Goal: Submit feedback/report problem: Submit feedback/report problem

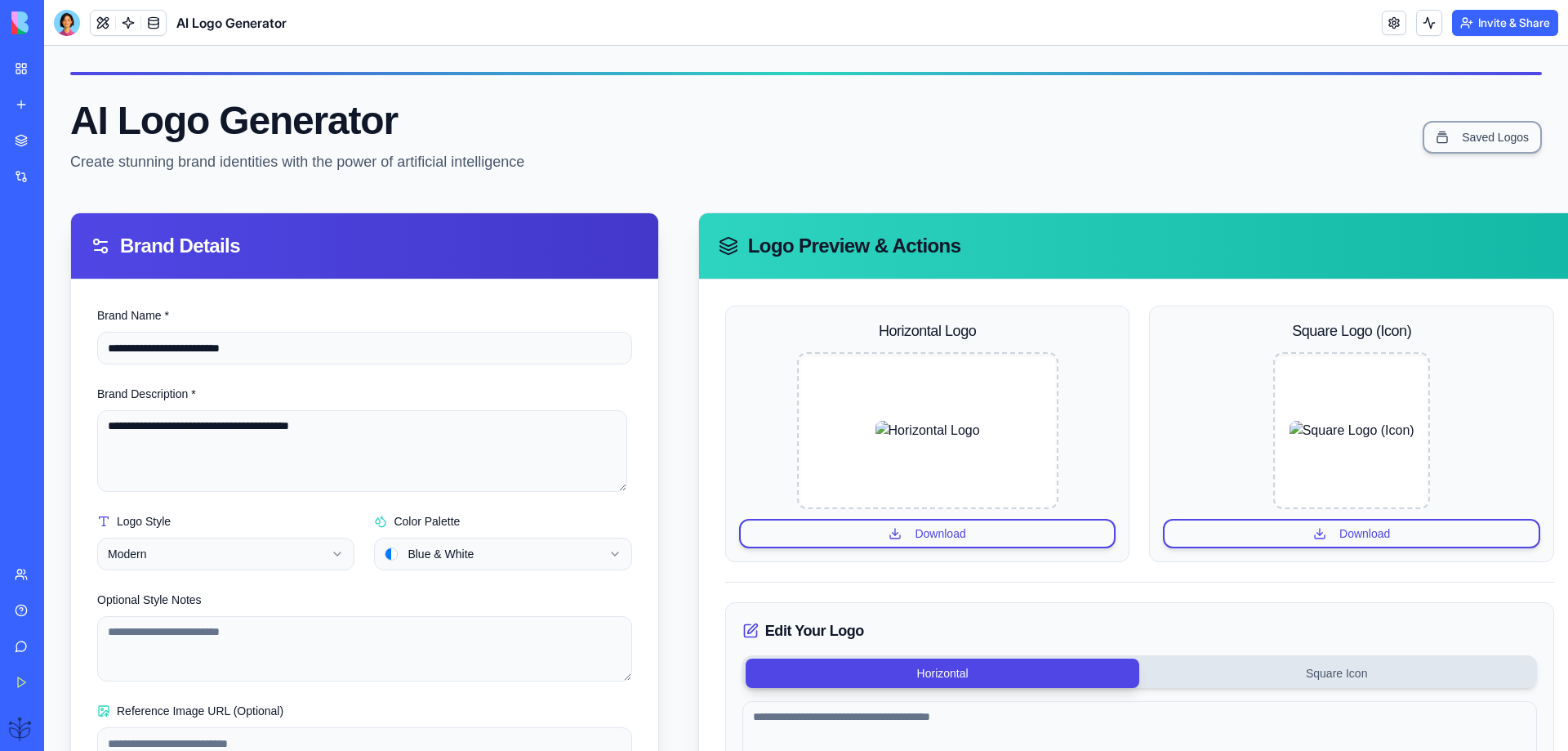
scroll to position [126, 0]
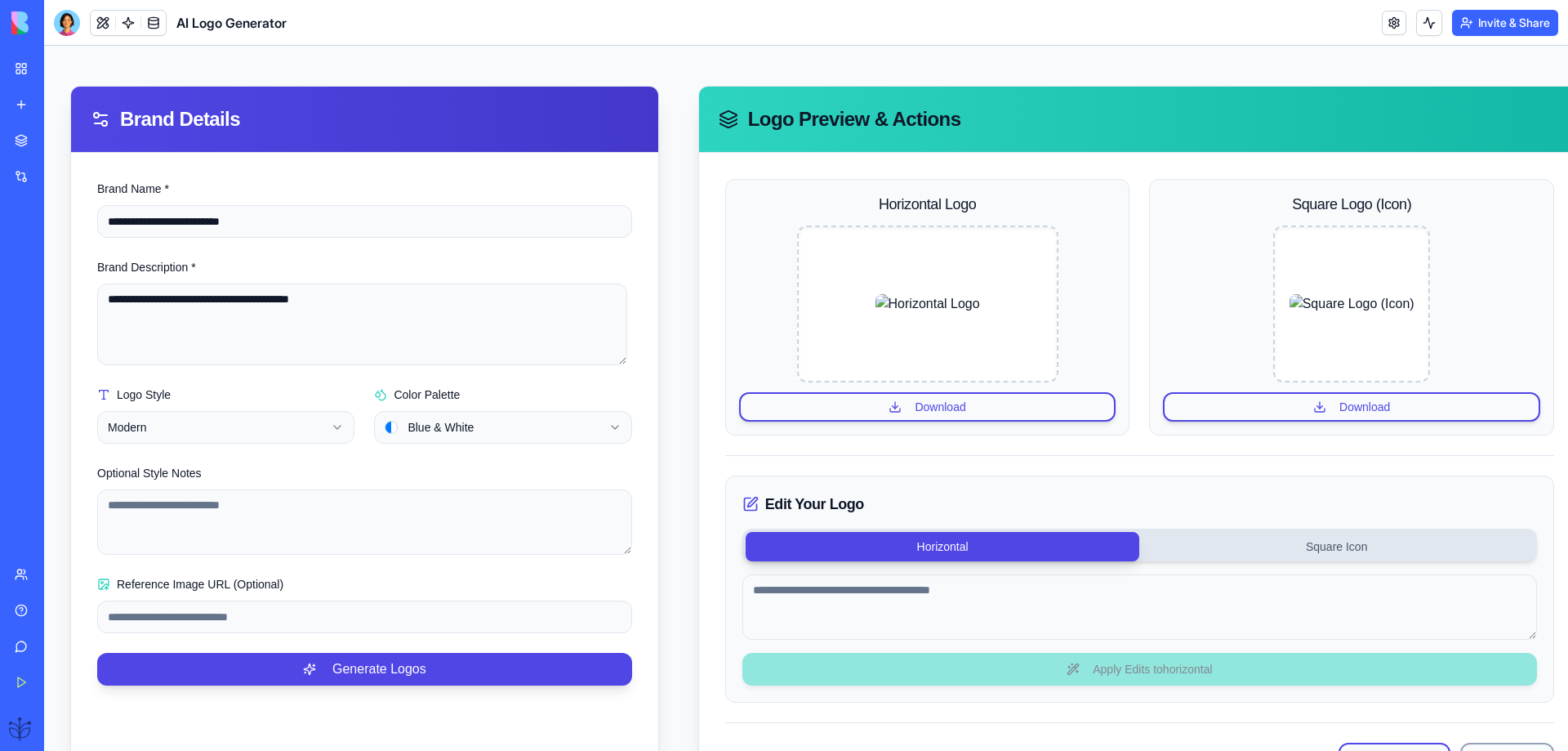
click at [56, 253] on div "Construction Estimating Pro" at bounding box center [37, 255] width 46 height 16
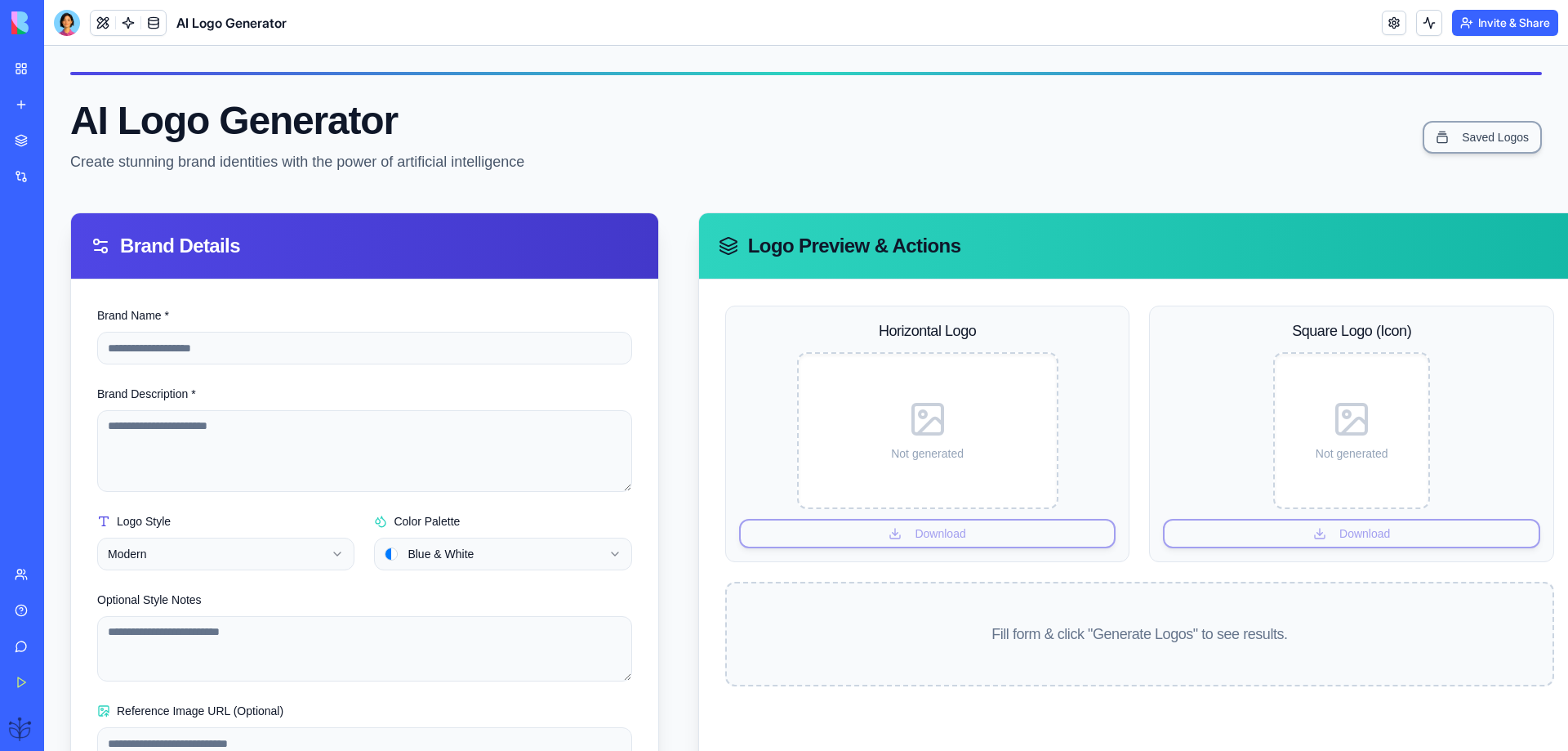
click at [56, 253] on div "Construction Estimating Pro" at bounding box center [37, 255] width 46 height 16
click at [39, 251] on div "Construction Estimating Pro" at bounding box center [37, 255] width 46 height 16
click at [300, 166] on p "Create stunning brand identities with the power of artificial intelligence" at bounding box center [296, 162] width 454 height 23
click at [48, 75] on div "My Workspace" at bounding box center [50, 69] width 21 height 16
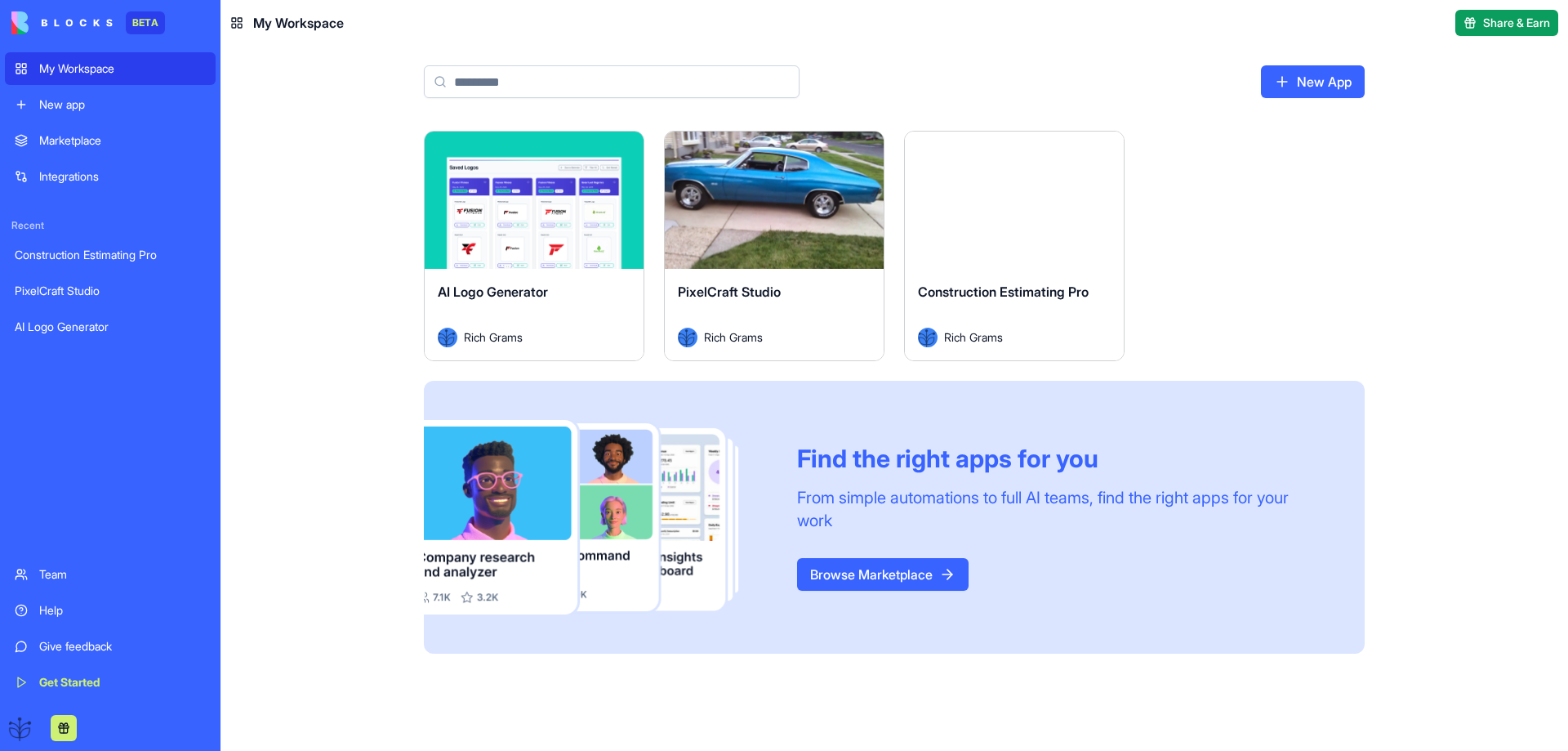
click at [946, 280] on div "Construction Estimating Pro Rich Grams" at bounding box center [1014, 314] width 219 height 91
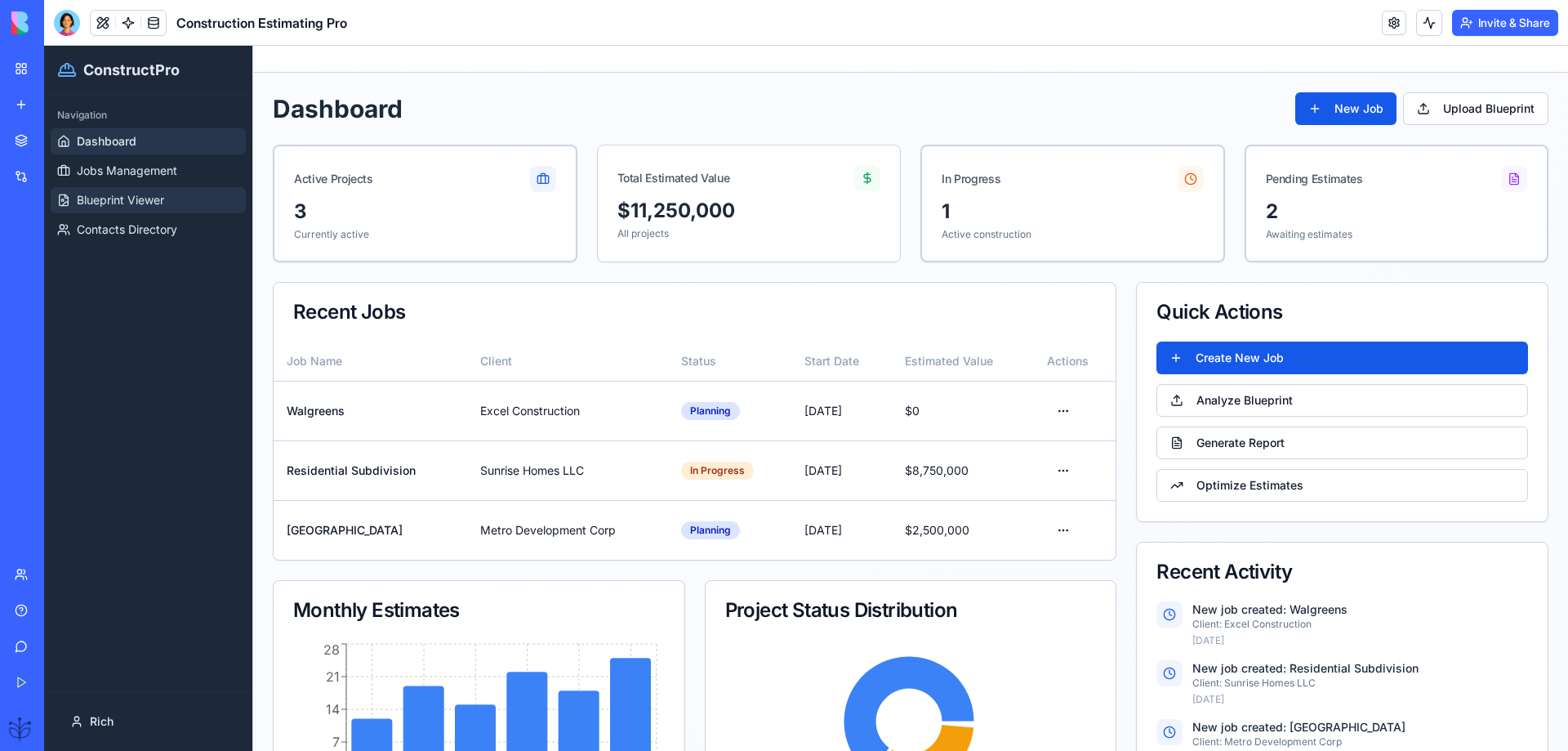
click at [116, 201] on span "Blueprint Viewer" at bounding box center [121, 200] width 88 height 16
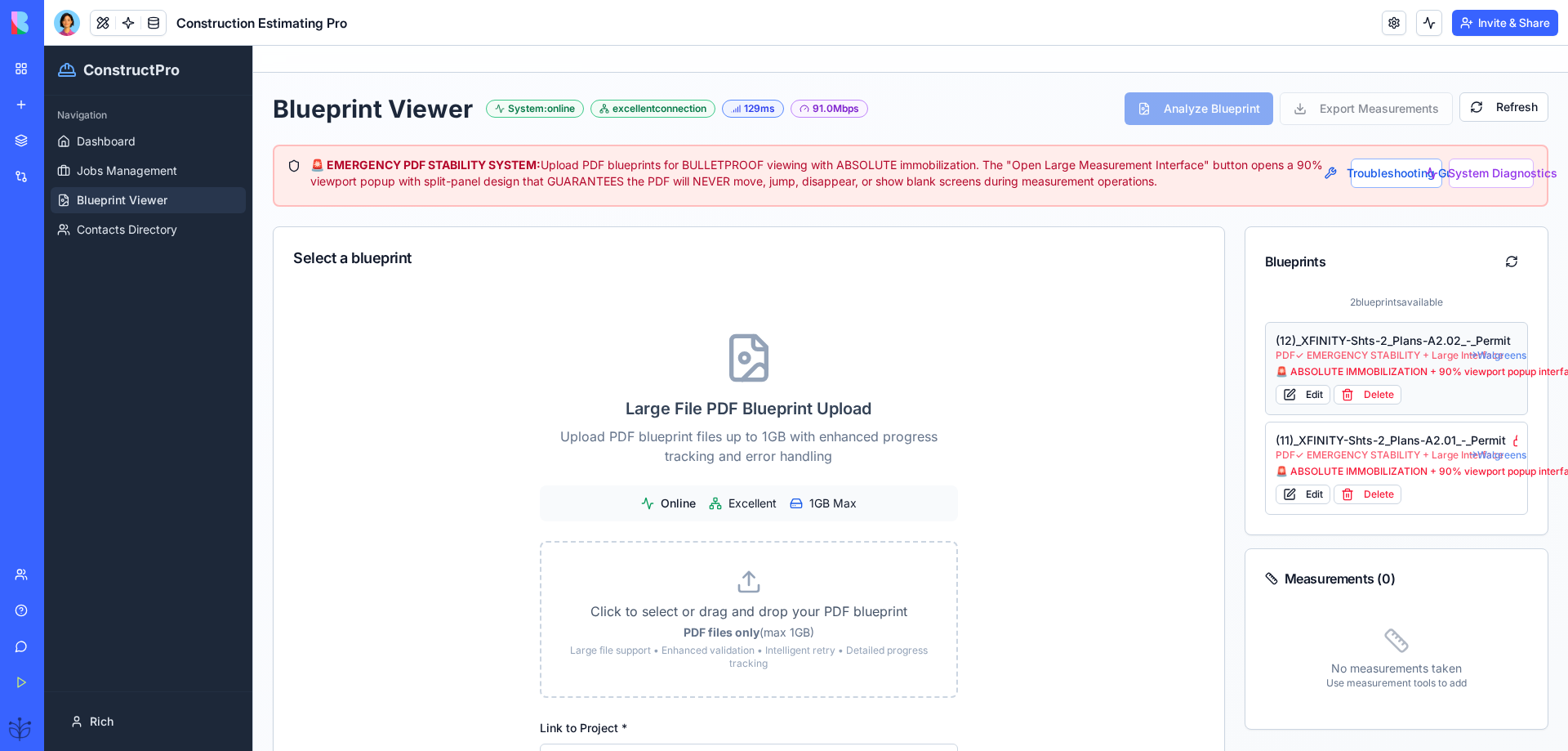
click at [1319, 350] on span "PDF ✓ EMERGENCY STABILITY + Large Interface" at bounding box center [1371, 355] width 192 height 13
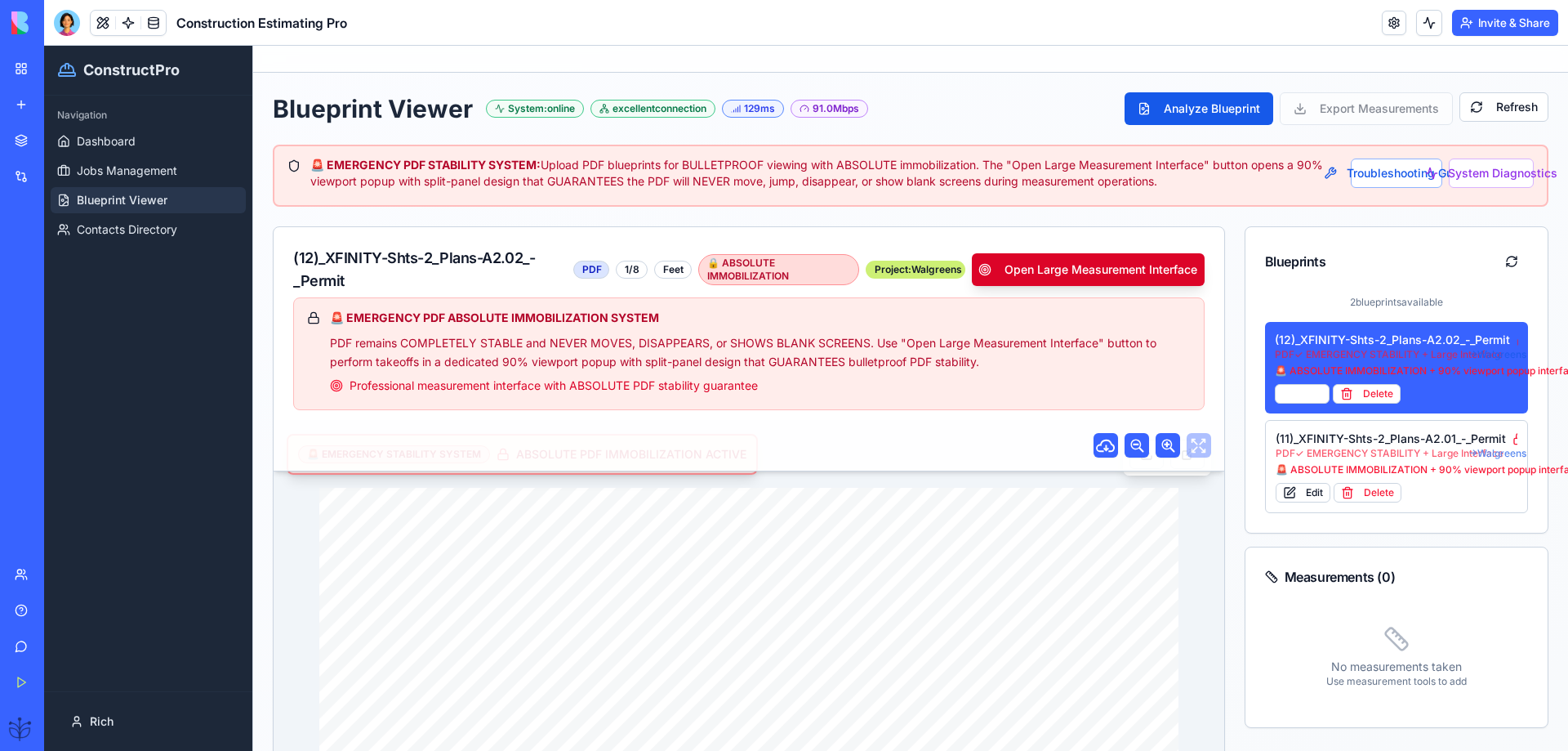
click at [1053, 263] on button "Open Large Measurement Interface" at bounding box center [1087, 269] width 232 height 32
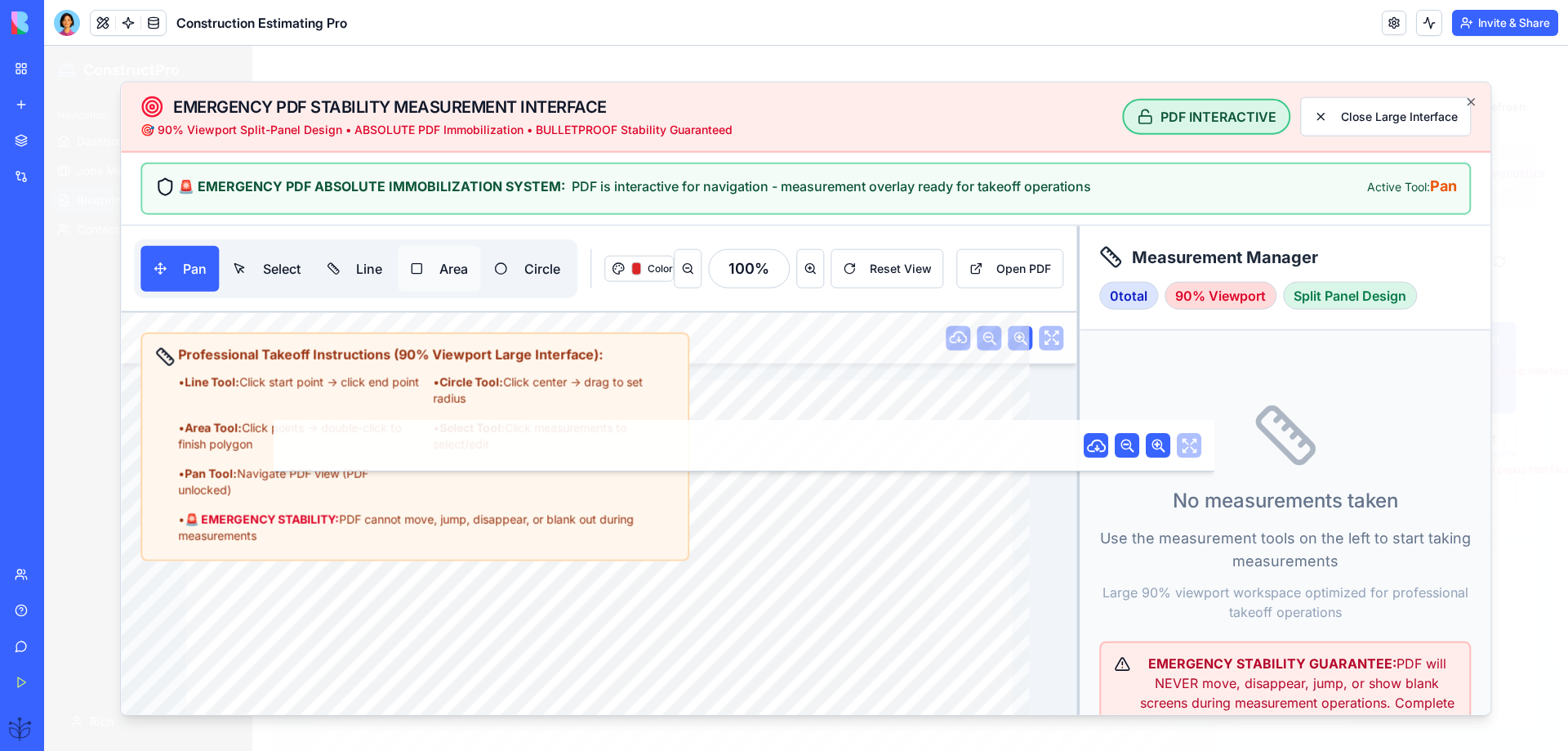
click at [438, 273] on button "Area" at bounding box center [439, 268] width 82 height 46
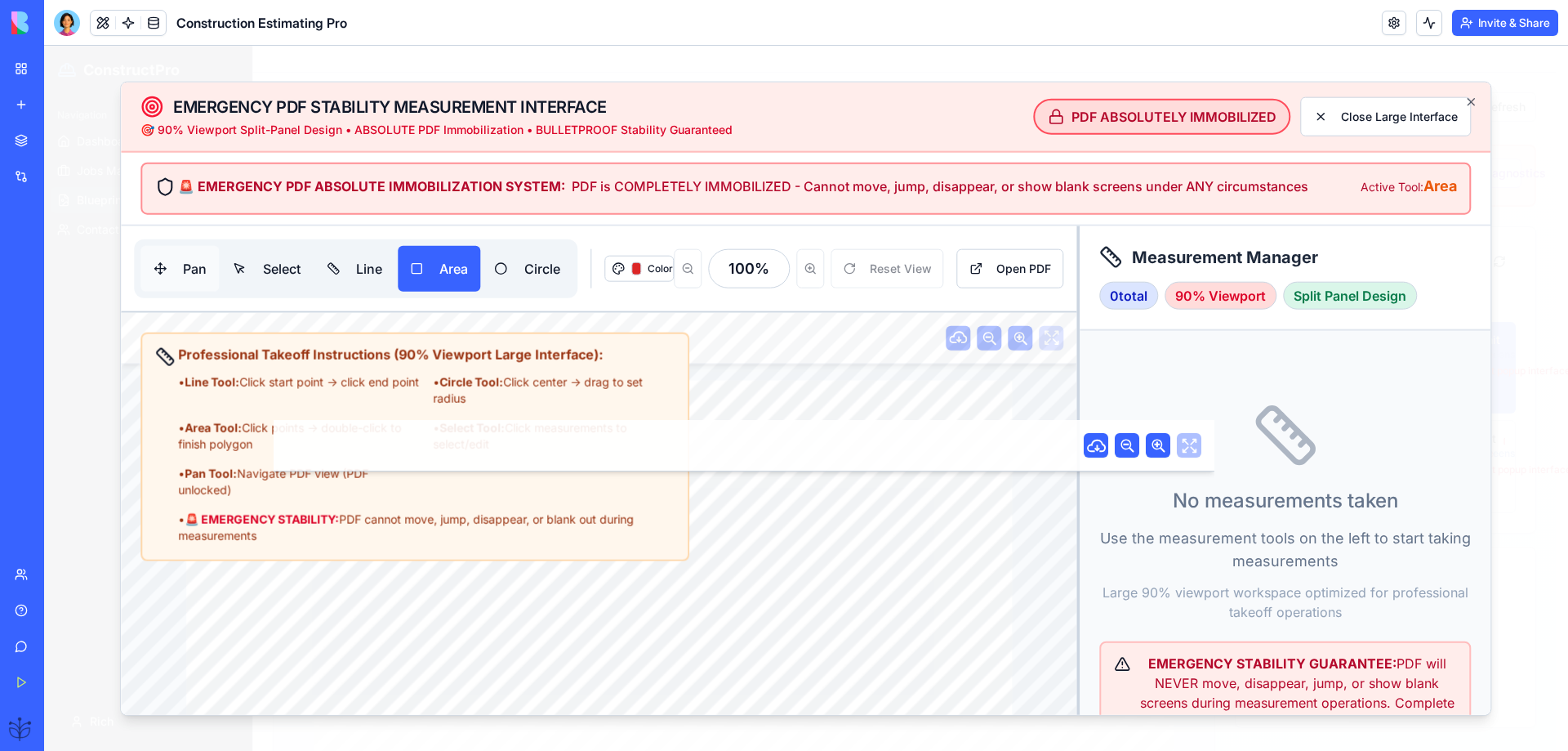
click at [169, 271] on button "Pan" at bounding box center [180, 268] width 79 height 46
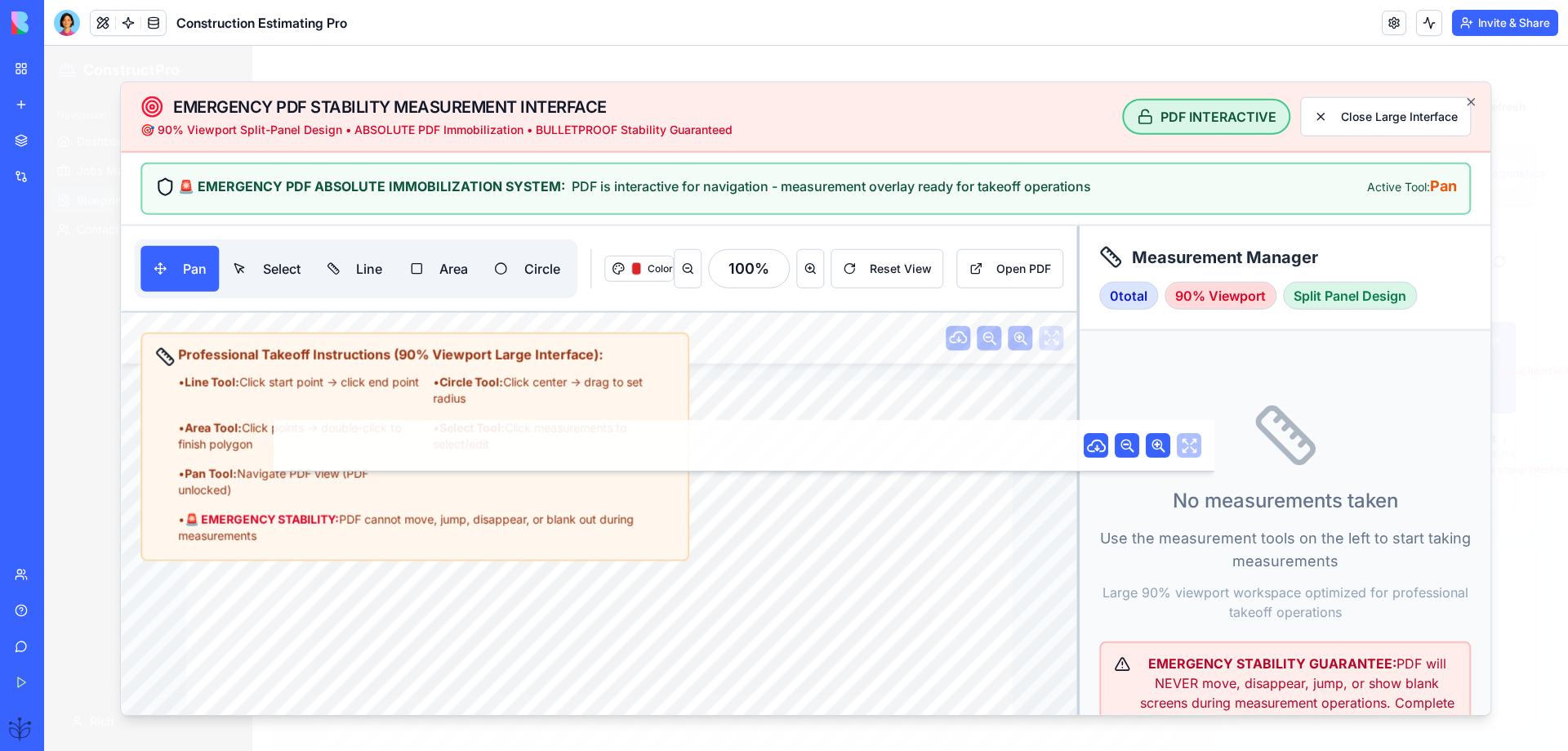
click at [487, 515] on div "DRAWING TITLE: ARCH. PROJECT # DRAWN: CHECKED: DISTRIBUTION: DATE: CONTRACTOR(S…" at bounding box center [599, 678] width 956 height 733
click at [435, 529] on div "• 🚨 EMERGENCY STABILITY: PDF cannot move, jump, disappear, or blank out during …" at bounding box center [426, 526] width 497 height 32
click at [429, 527] on div "• 🚨 EMERGENCY STABILITY: PDF cannot move, jump, disappear, or blank out during …" at bounding box center [426, 526] width 497 height 32
click at [423, 526] on div "• 🚨 EMERGENCY STABILITY: PDF cannot move, jump, disappear, or blank out during …" at bounding box center [426, 526] width 497 height 32
click at [416, 525] on div "• 🚨 EMERGENCY STABILITY: PDF cannot move, jump, disappear, or blank out during …" at bounding box center [426, 526] width 497 height 32
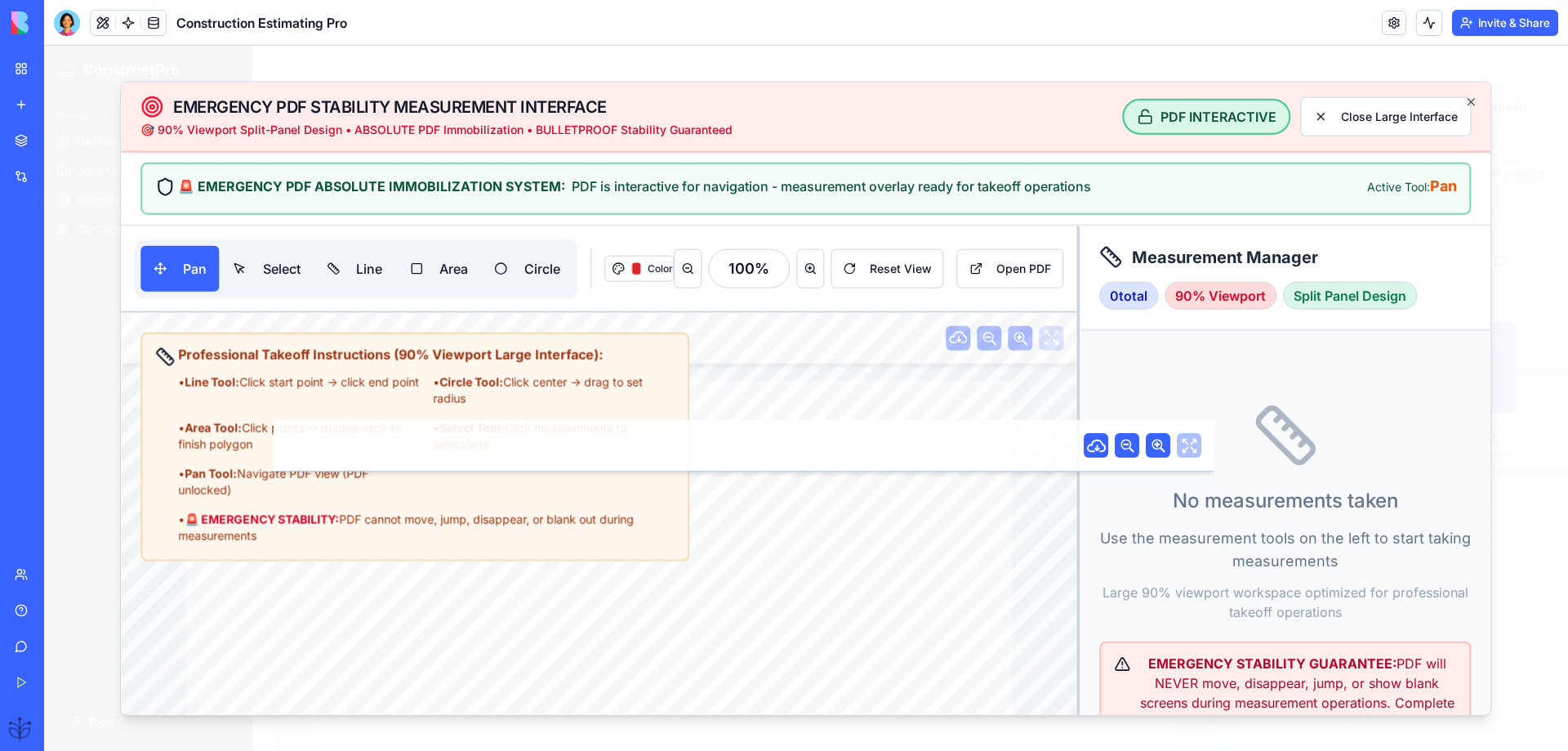
copy div "EMERGENCY STABILITY: PDF cannot move, jump, disappear, or blank out during meas…"
click at [62, 30] on div at bounding box center [66, 22] width 26 height 26
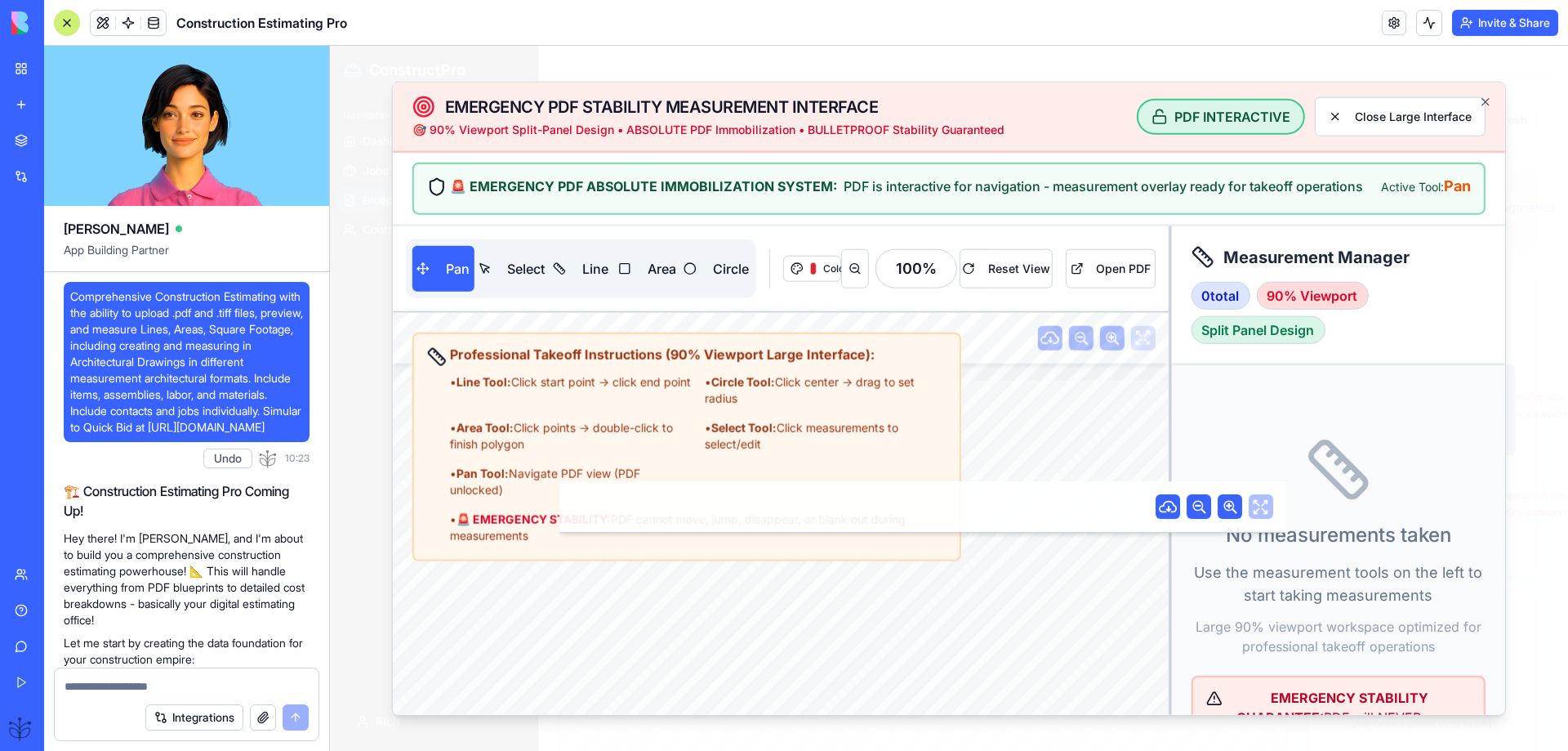
scroll to position [60734, 0]
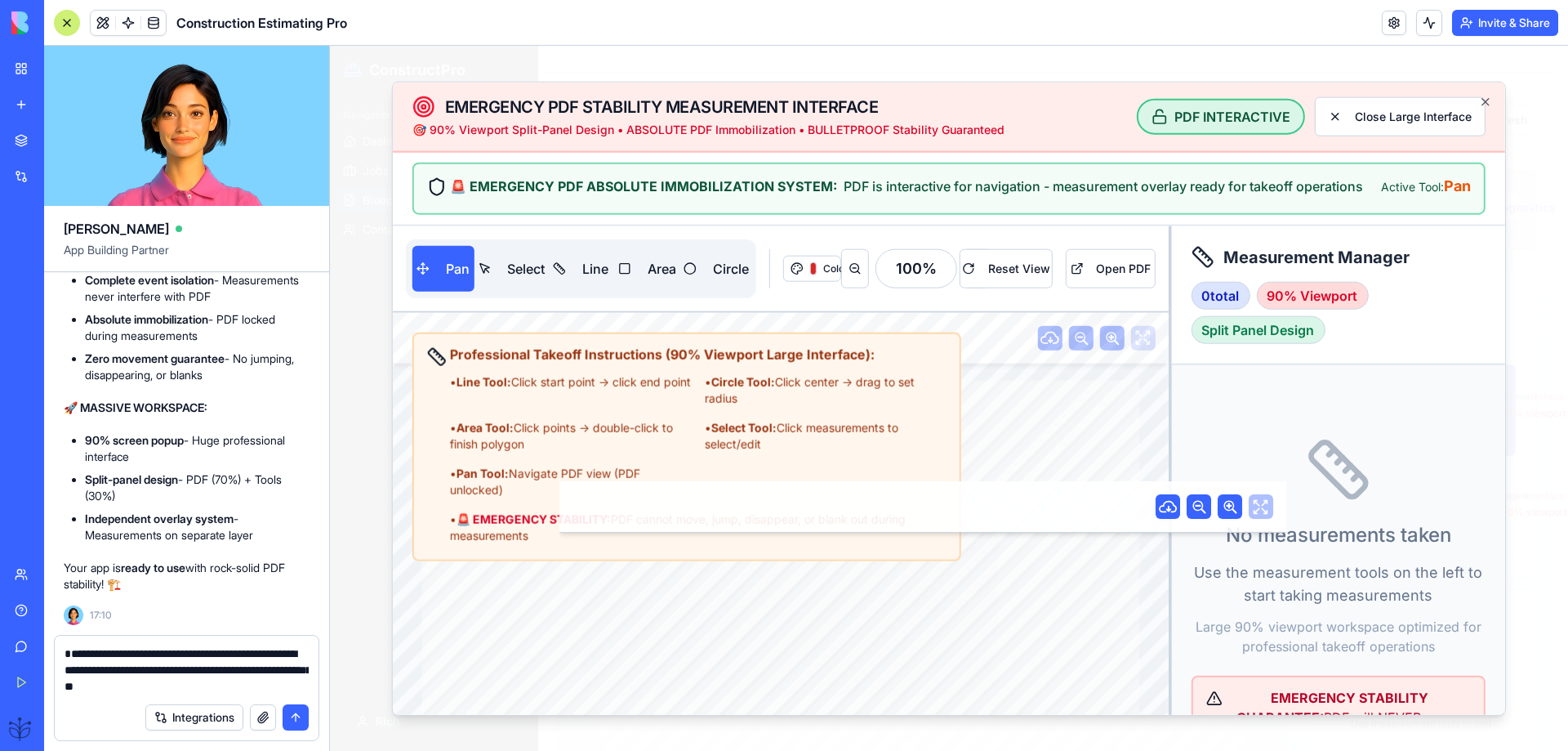
click at [303, 680] on textarea "**********" at bounding box center [186, 670] width 244 height 49
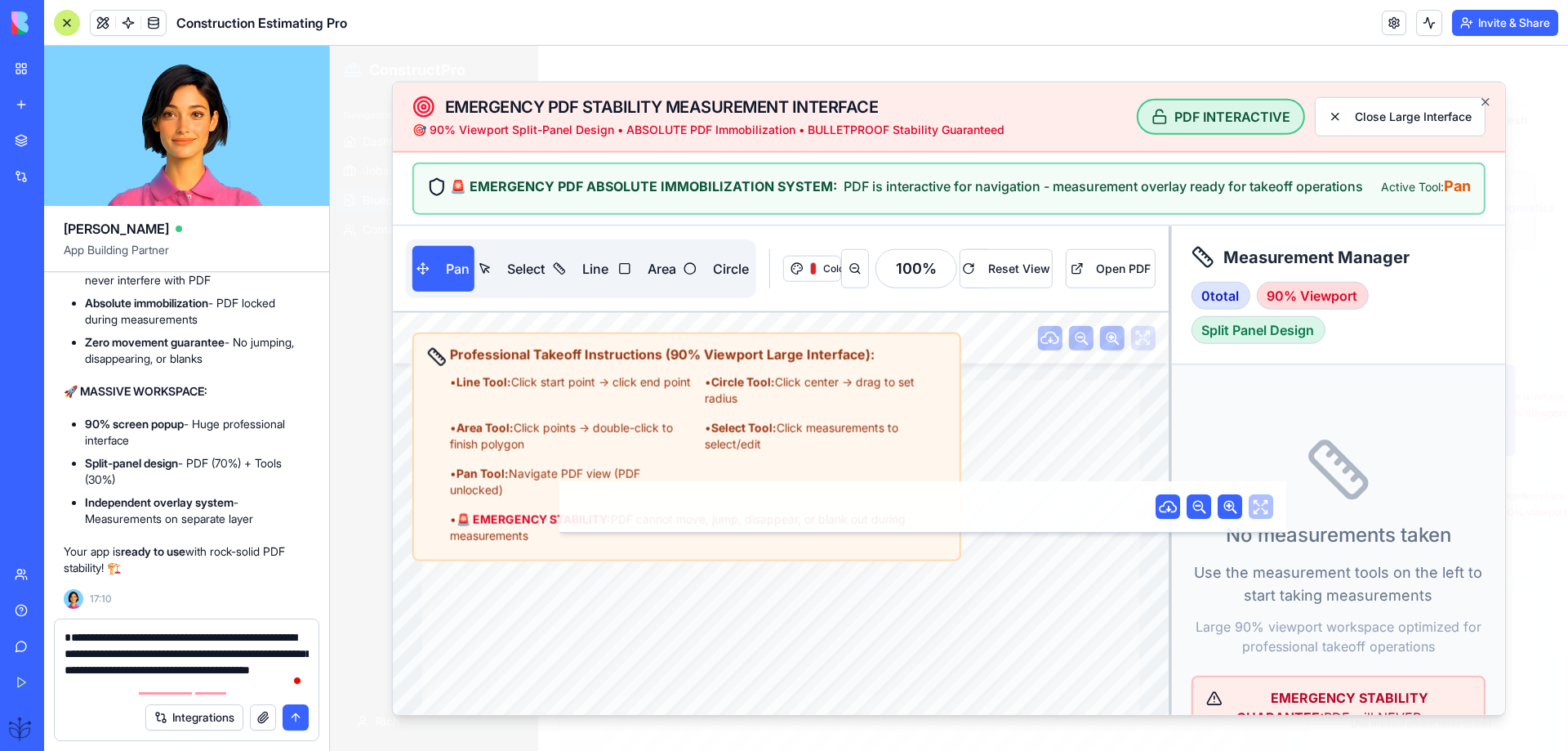
click at [285, 687] on textarea "**********" at bounding box center [186, 661] width 244 height 65
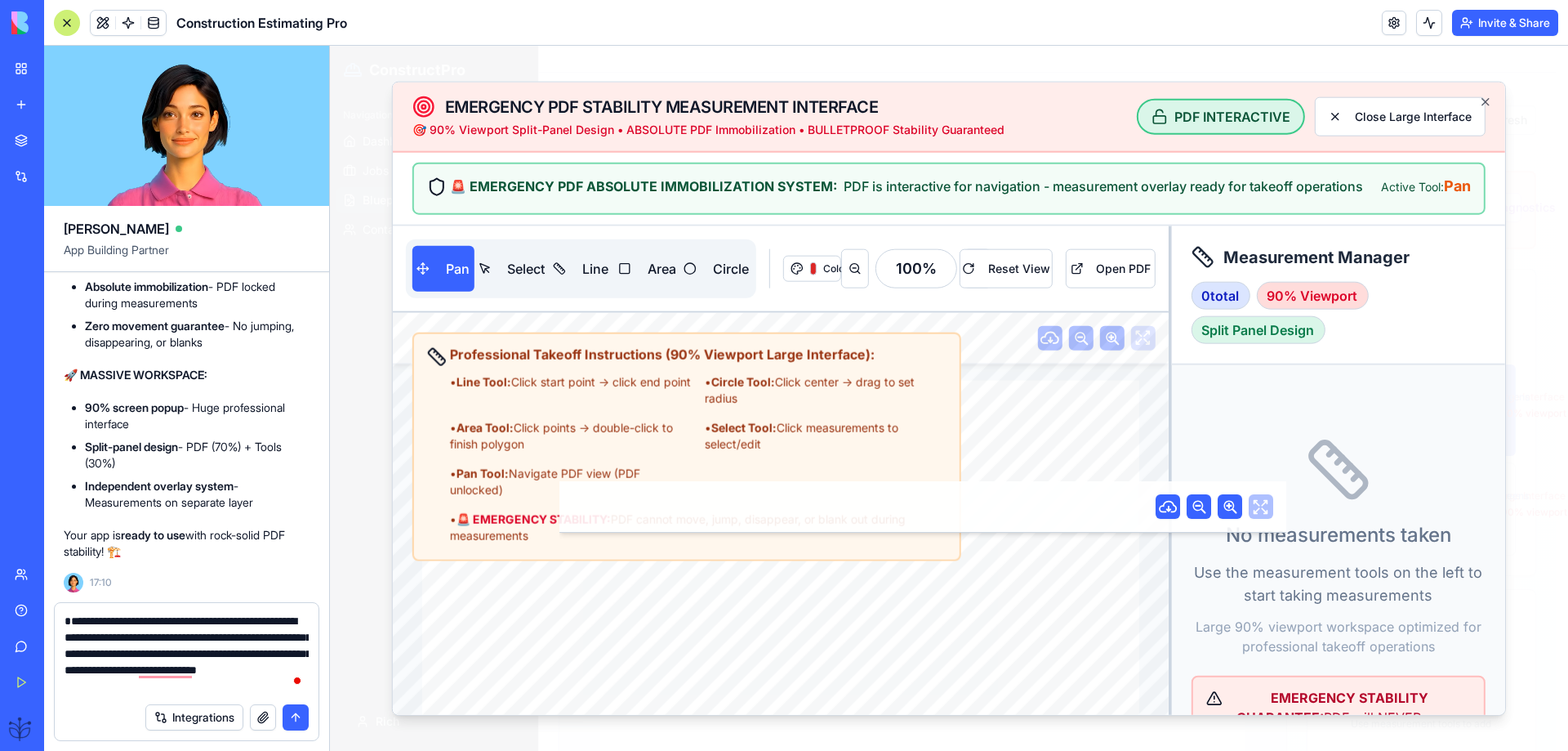
click at [306, 685] on textarea "**********" at bounding box center [186, 653] width 244 height 81
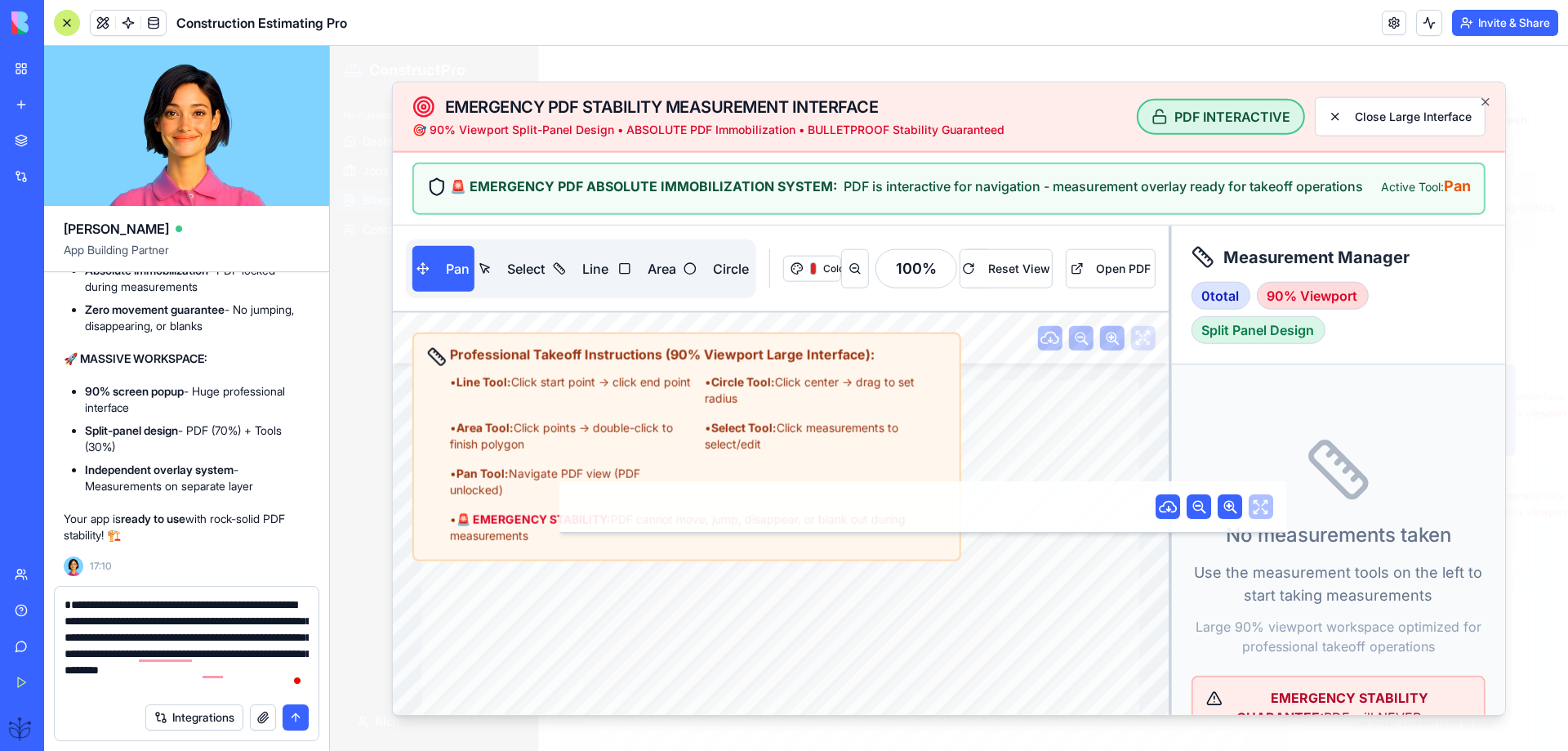
type textarea "**********"
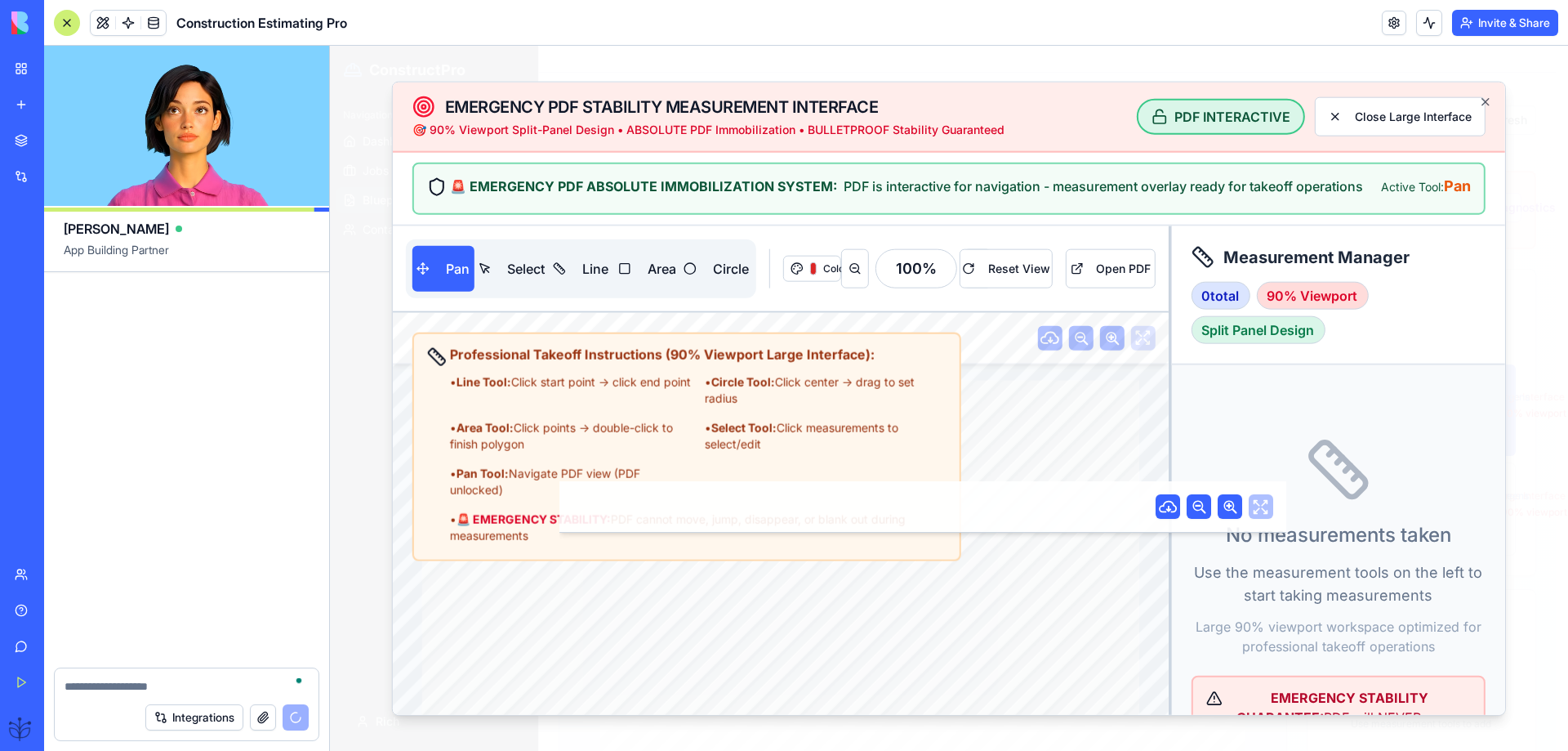
scroll to position [61927, 0]
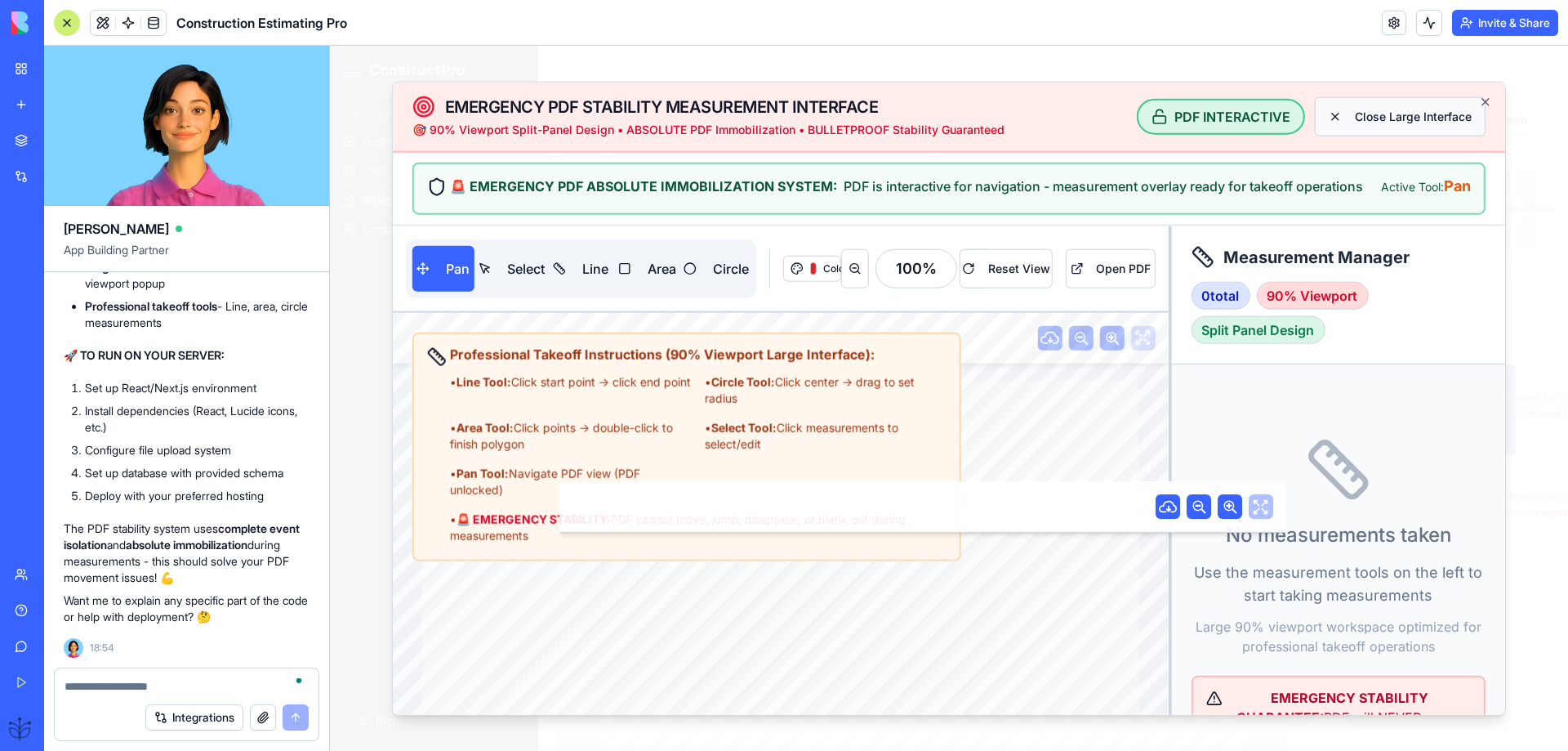
click at [1389, 115] on button "Close Large Interface" at bounding box center [1400, 116] width 171 height 39
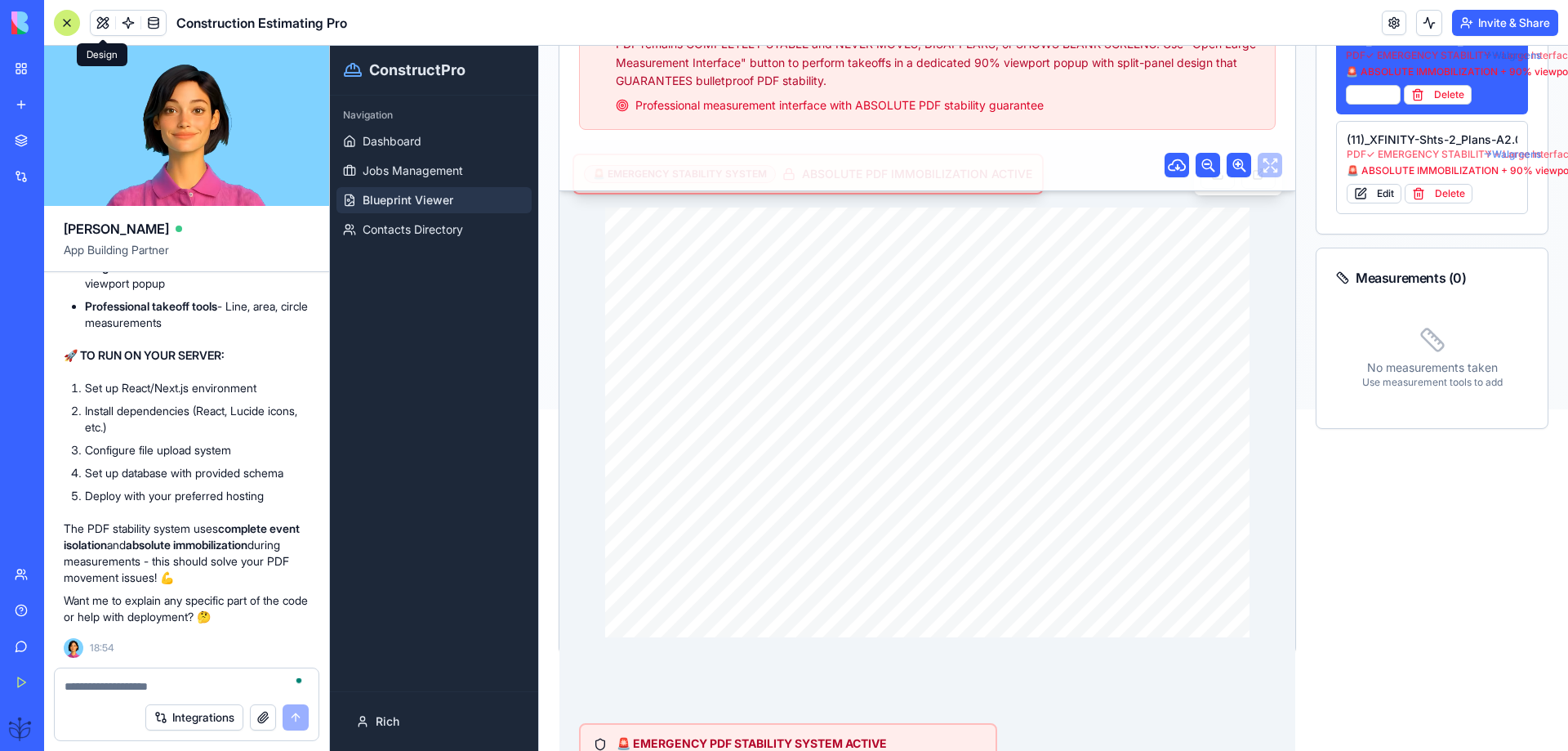
click at [100, 24] on button at bounding box center [102, 22] width 24 height 24
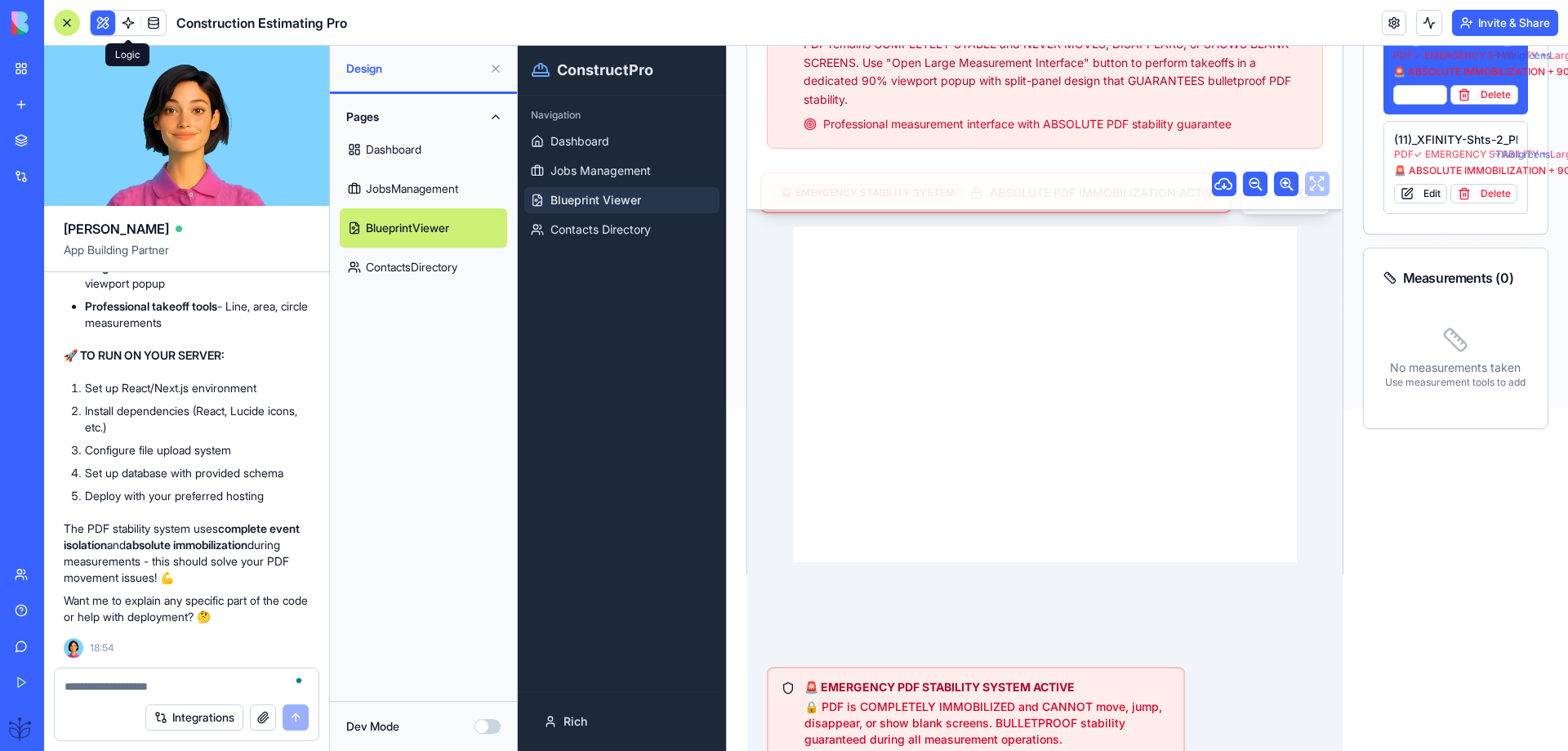
click at [126, 23] on link at bounding box center [128, 22] width 24 height 24
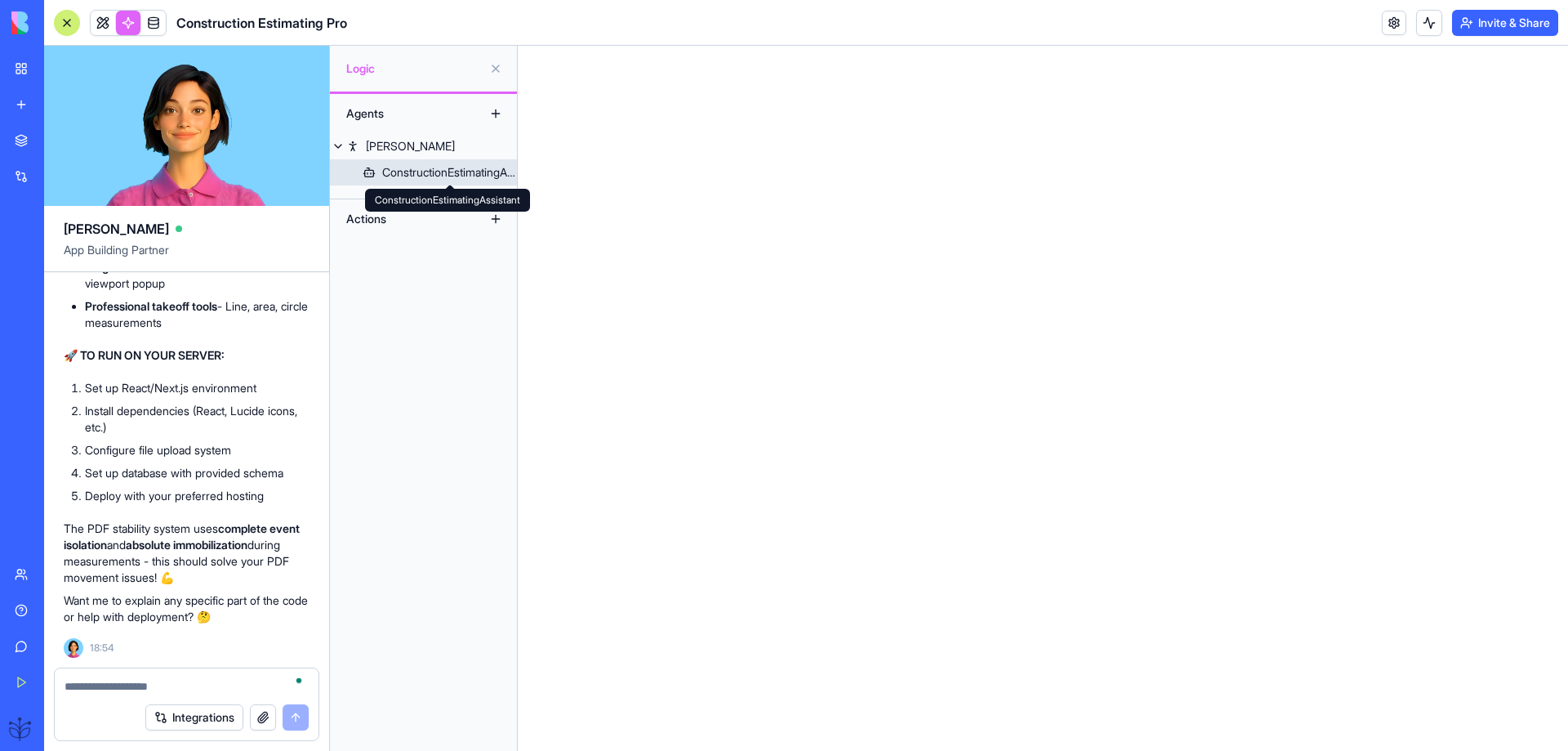
click at [409, 169] on div "ConstructionEstimatingAssistant" at bounding box center [449, 172] width 135 height 16
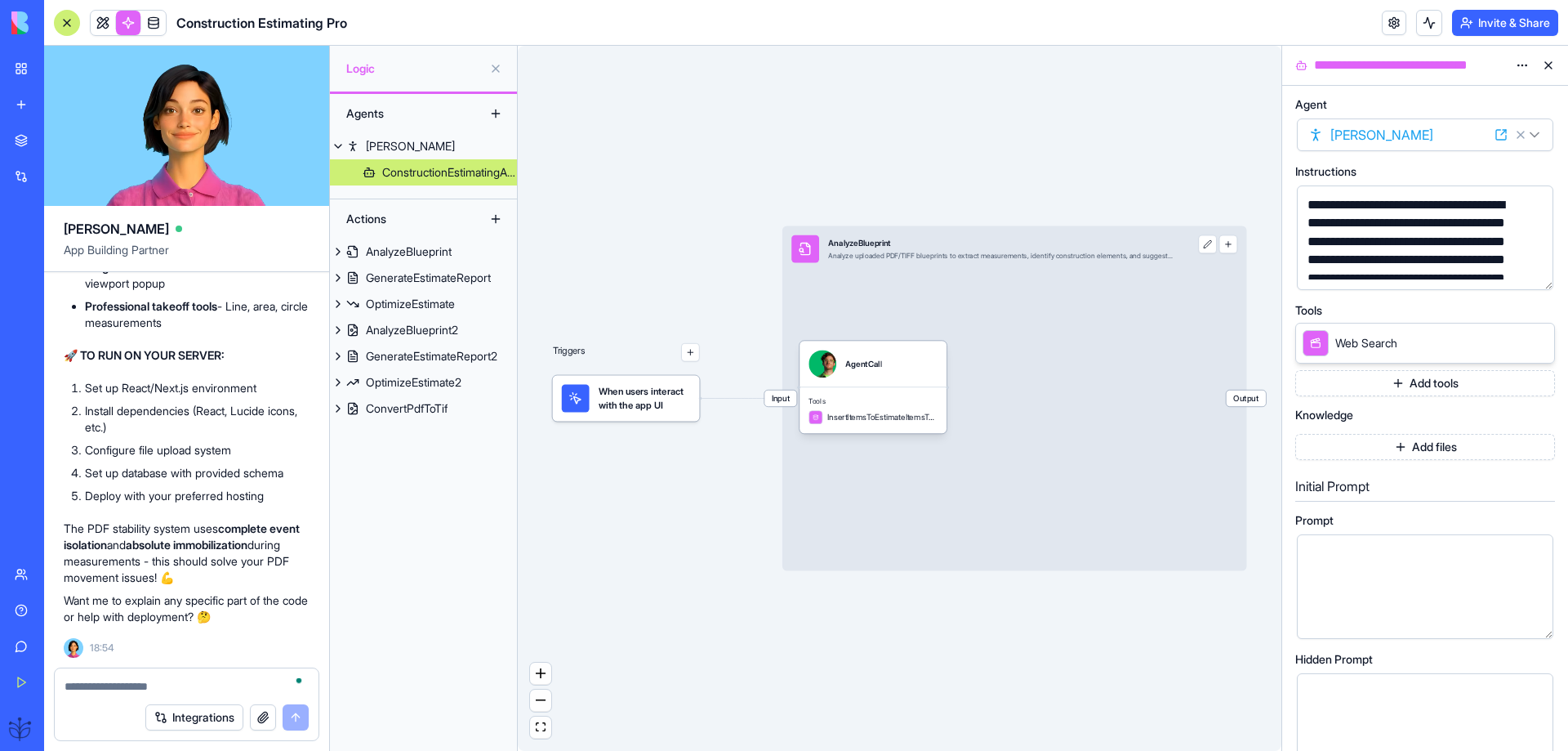
click at [1390, 70] on div "**********" at bounding box center [1410, 65] width 199 height 20
click at [1497, 135] on icon at bounding box center [1501, 134] width 13 height 13
click at [153, 18] on link at bounding box center [153, 22] width 24 height 24
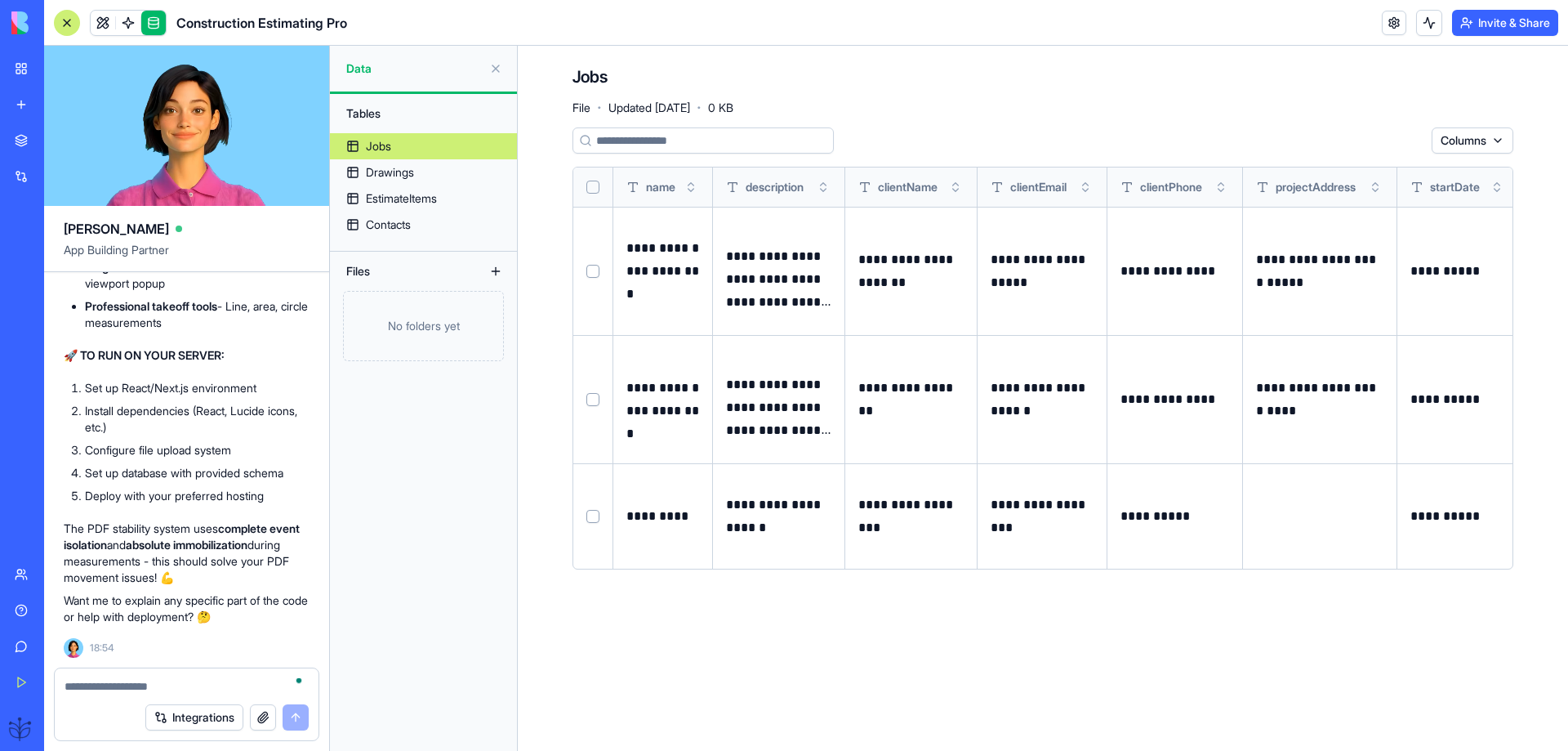
scroll to position [61927, 0]
click at [100, 20] on link at bounding box center [102, 22] width 24 height 24
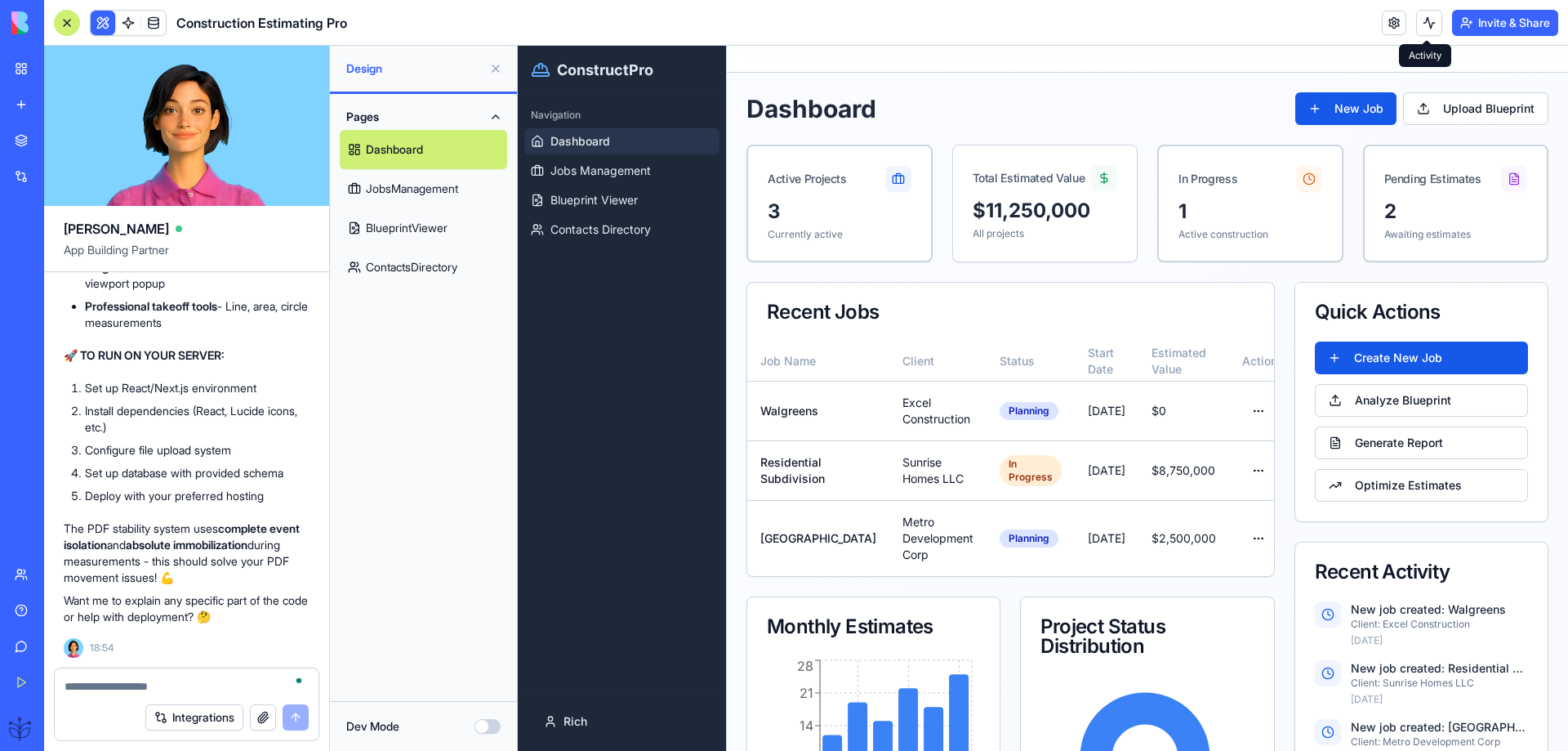
click at [1425, 25] on button at bounding box center [1428, 22] width 26 height 26
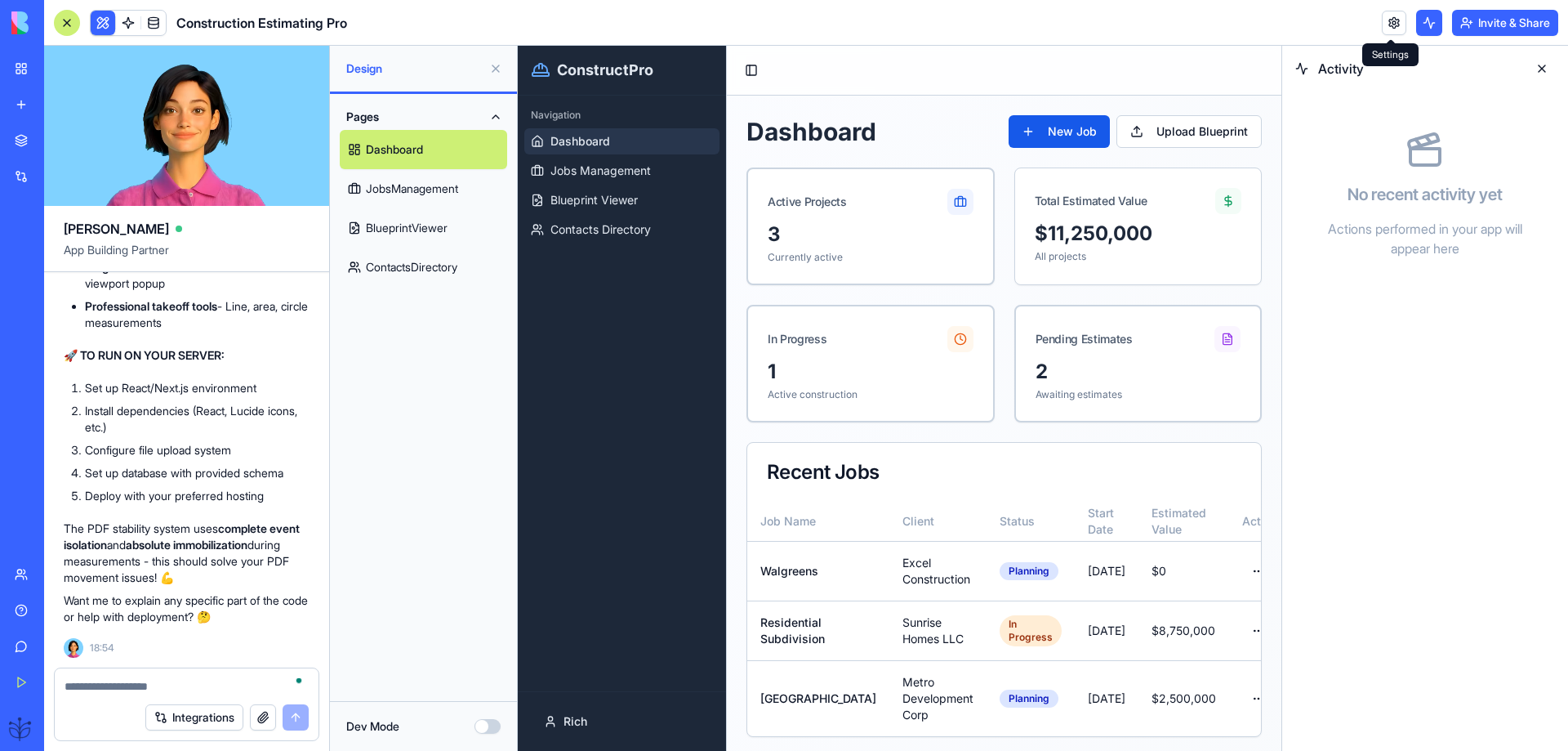
click at [1384, 24] on link at bounding box center [1393, 22] width 24 height 24
click at [1392, 23] on link at bounding box center [1393, 22] width 24 height 24
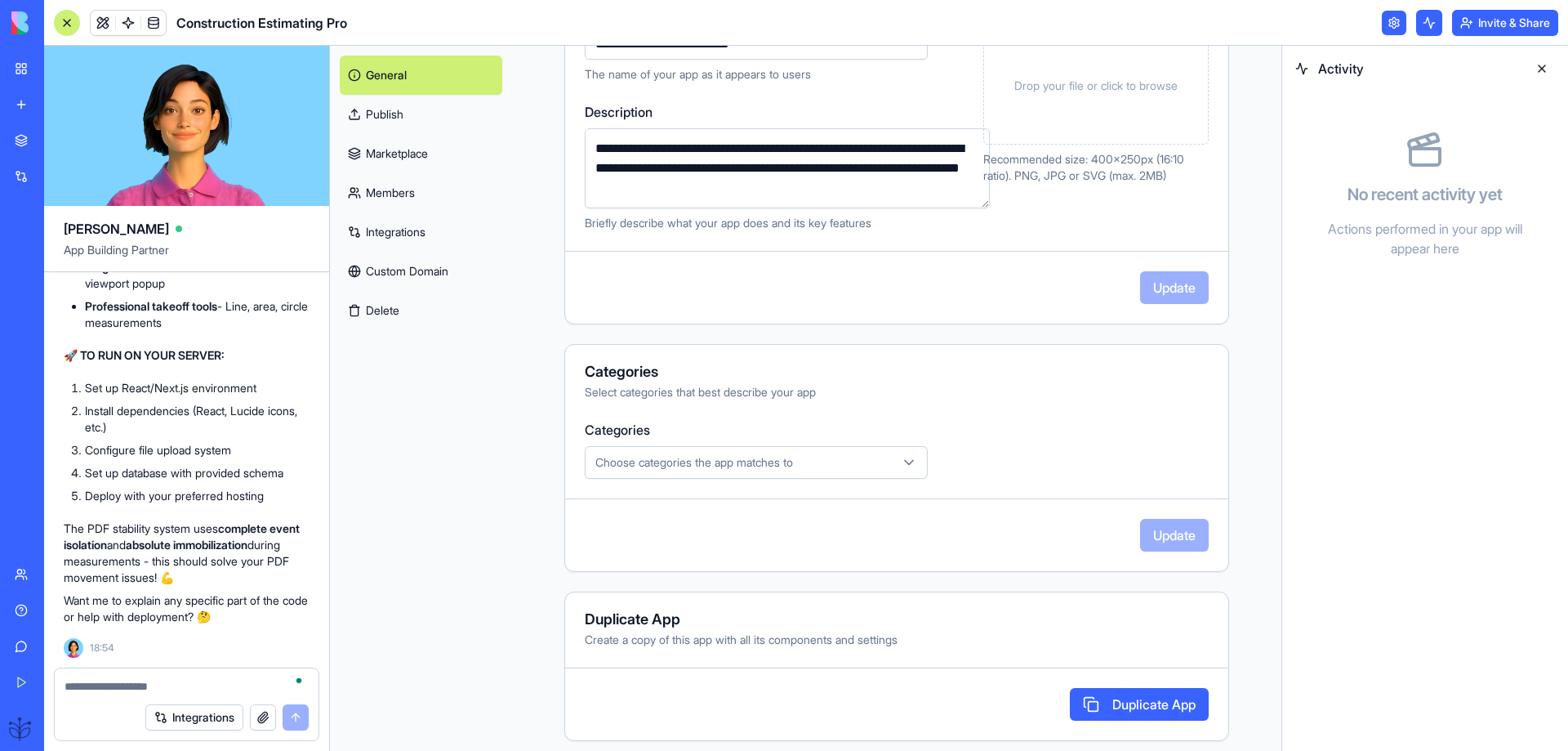
scroll to position [265, 0]
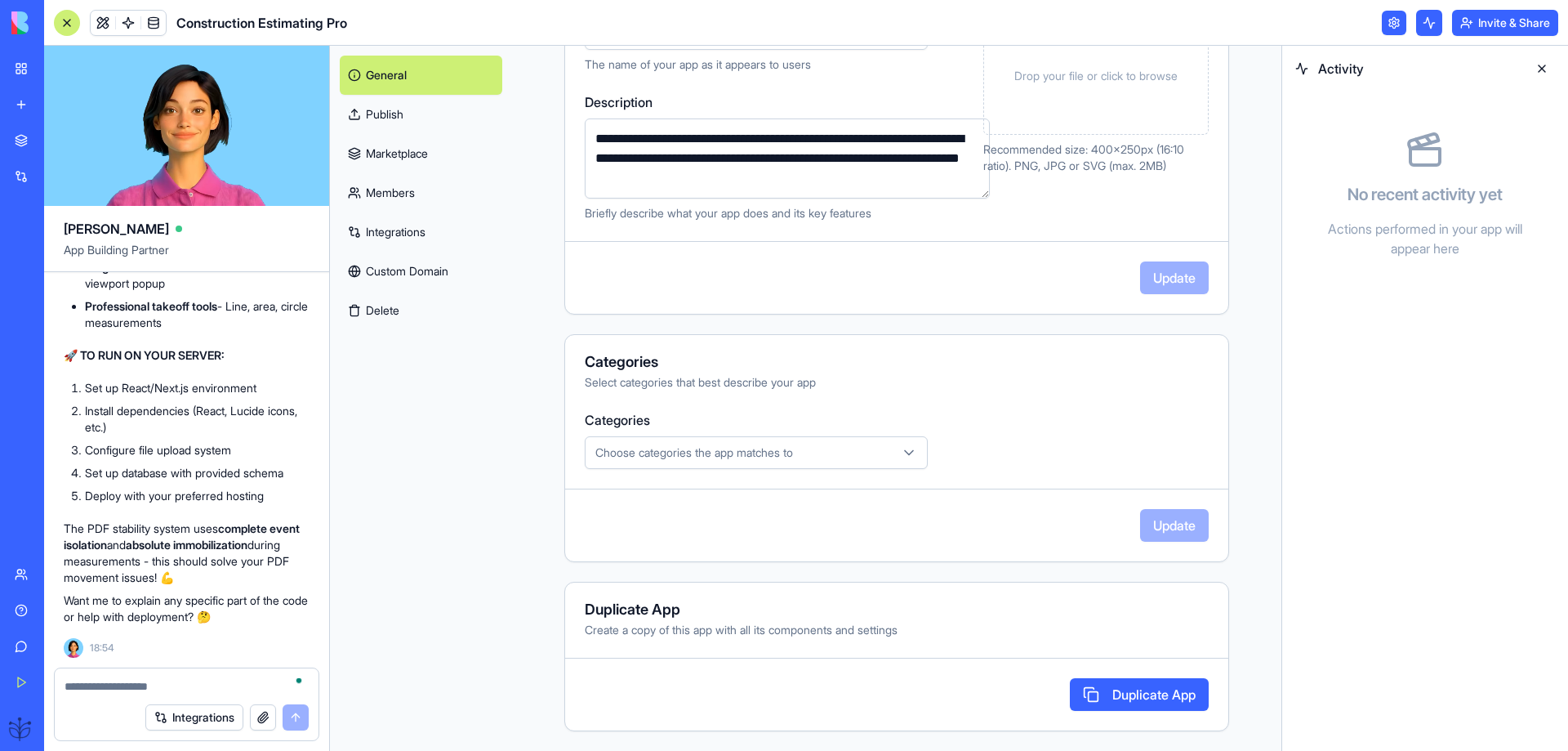
click at [398, 274] on link "Custom Domain" at bounding box center [422, 271] width 163 height 39
click at [396, 269] on link "Custom Domain" at bounding box center [422, 271] width 163 height 39
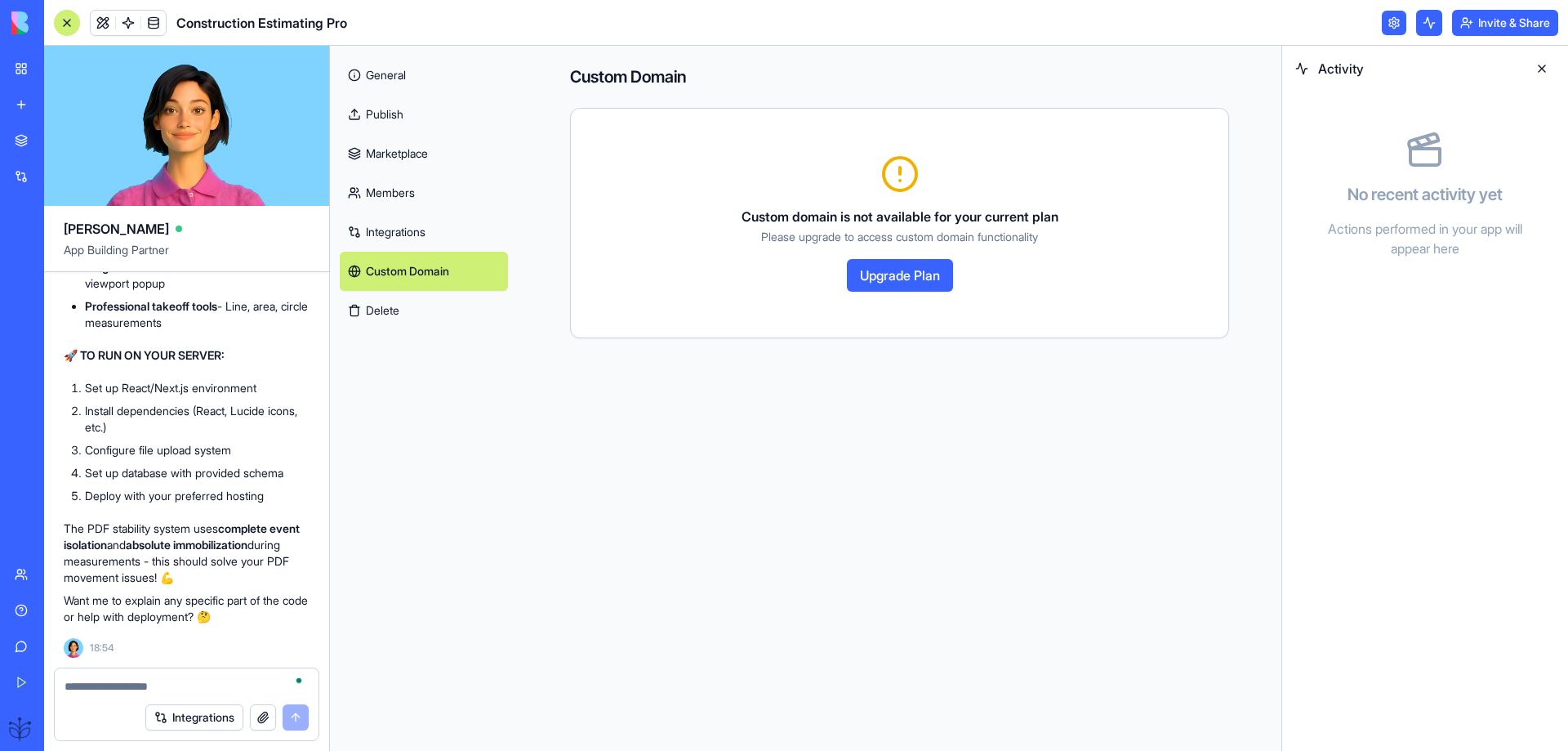
click at [386, 114] on link "Publish" at bounding box center [424, 115] width 168 height 39
click at [387, 114] on link "Publish" at bounding box center [424, 115] width 168 height 39
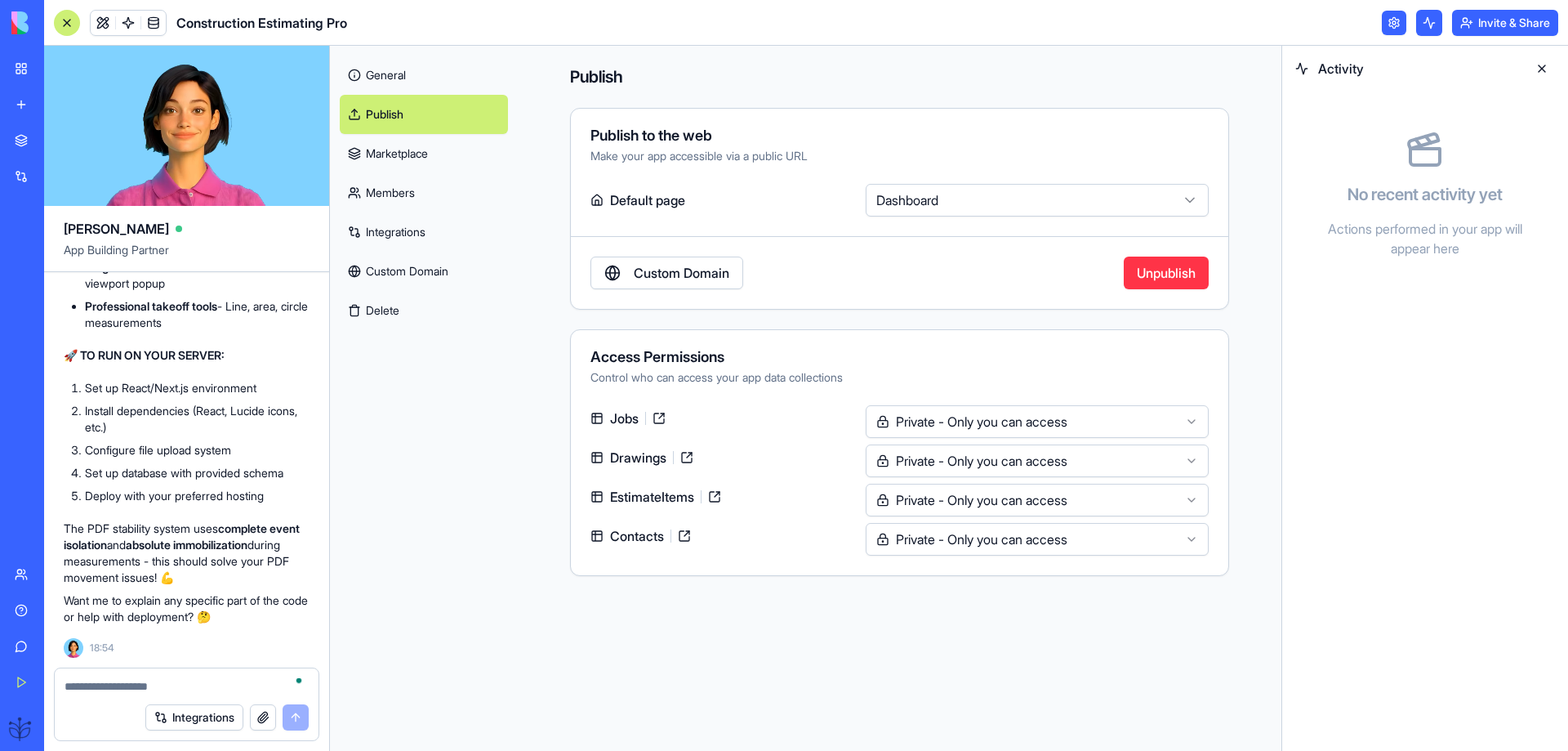
click at [369, 77] on link "General" at bounding box center [424, 75] width 168 height 39
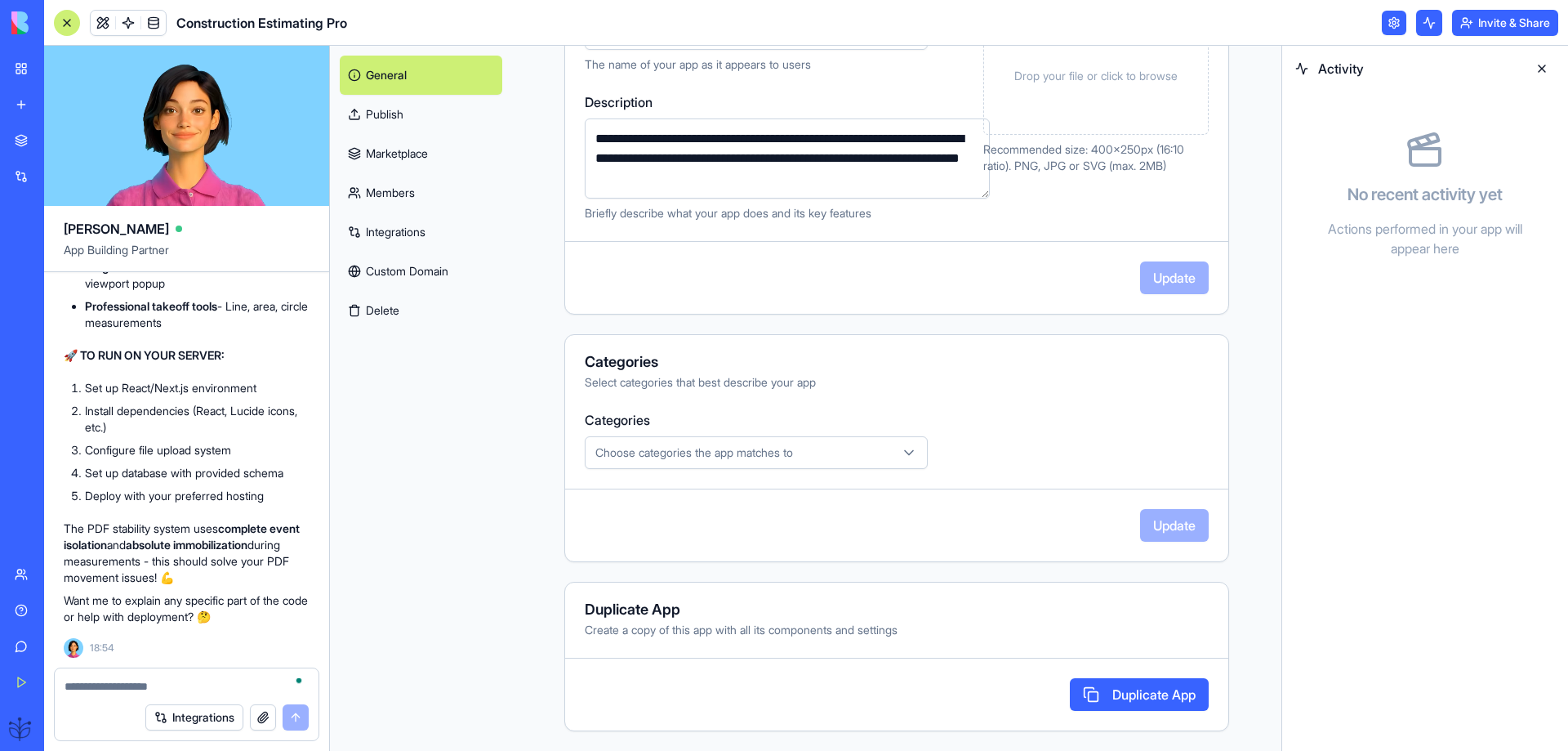
scroll to position [61927, 0]
click at [38, 607] on link "Help" at bounding box center [37, 610] width 65 height 32
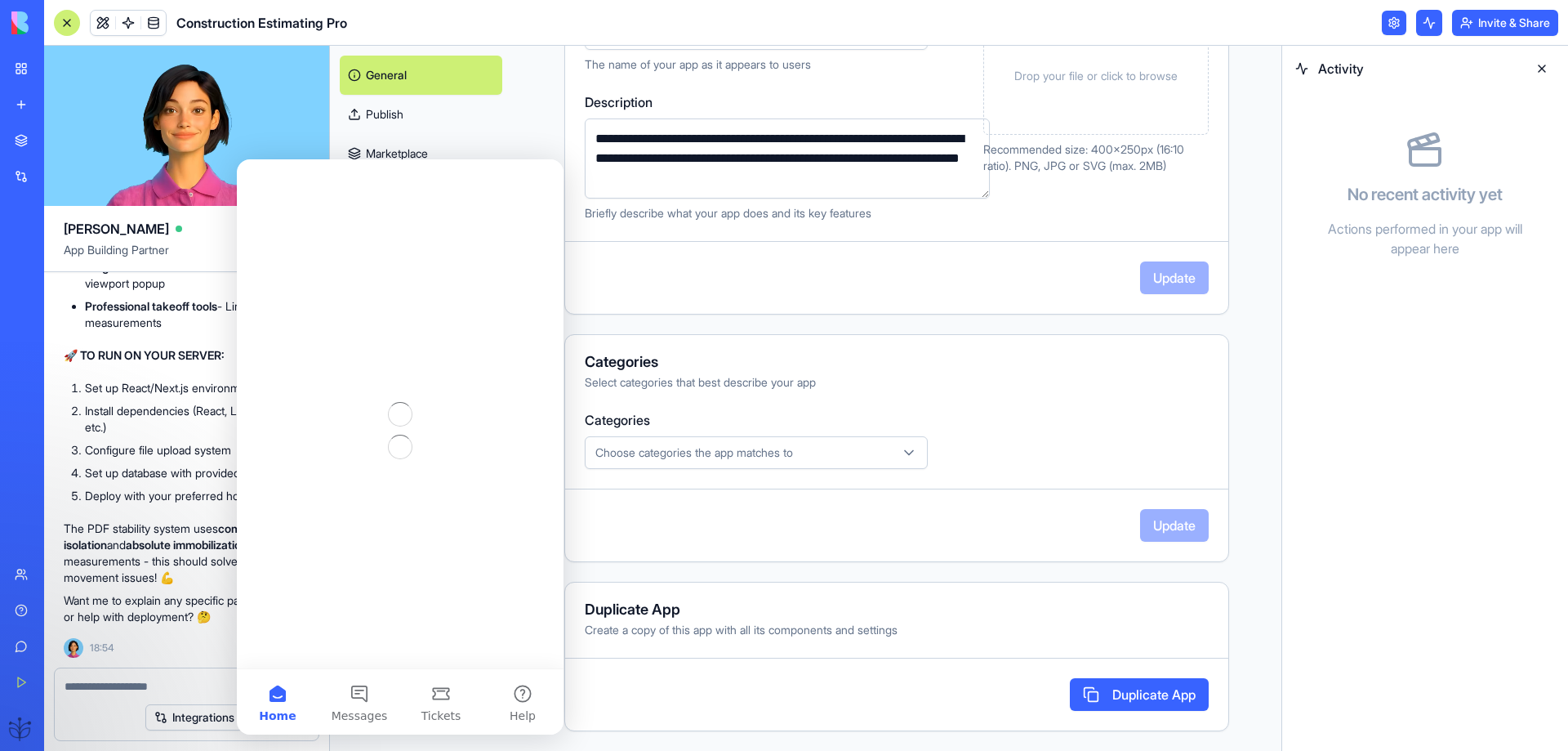
scroll to position [0, 0]
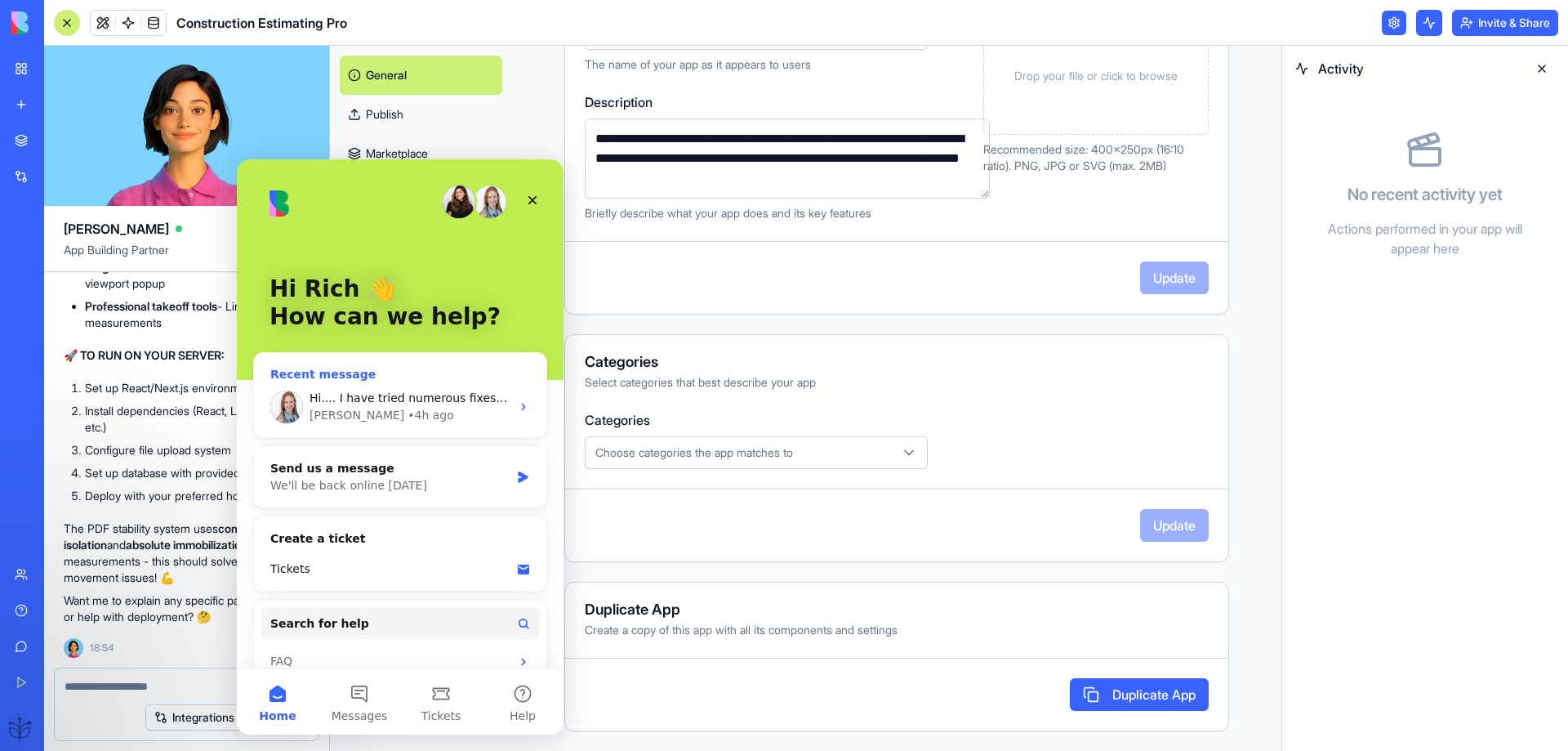
click at [359, 405] on div "Hi.... I have tried numerous fixes to prevent the Blueprint reader from moving …" at bounding box center [410, 397] width 200 height 17
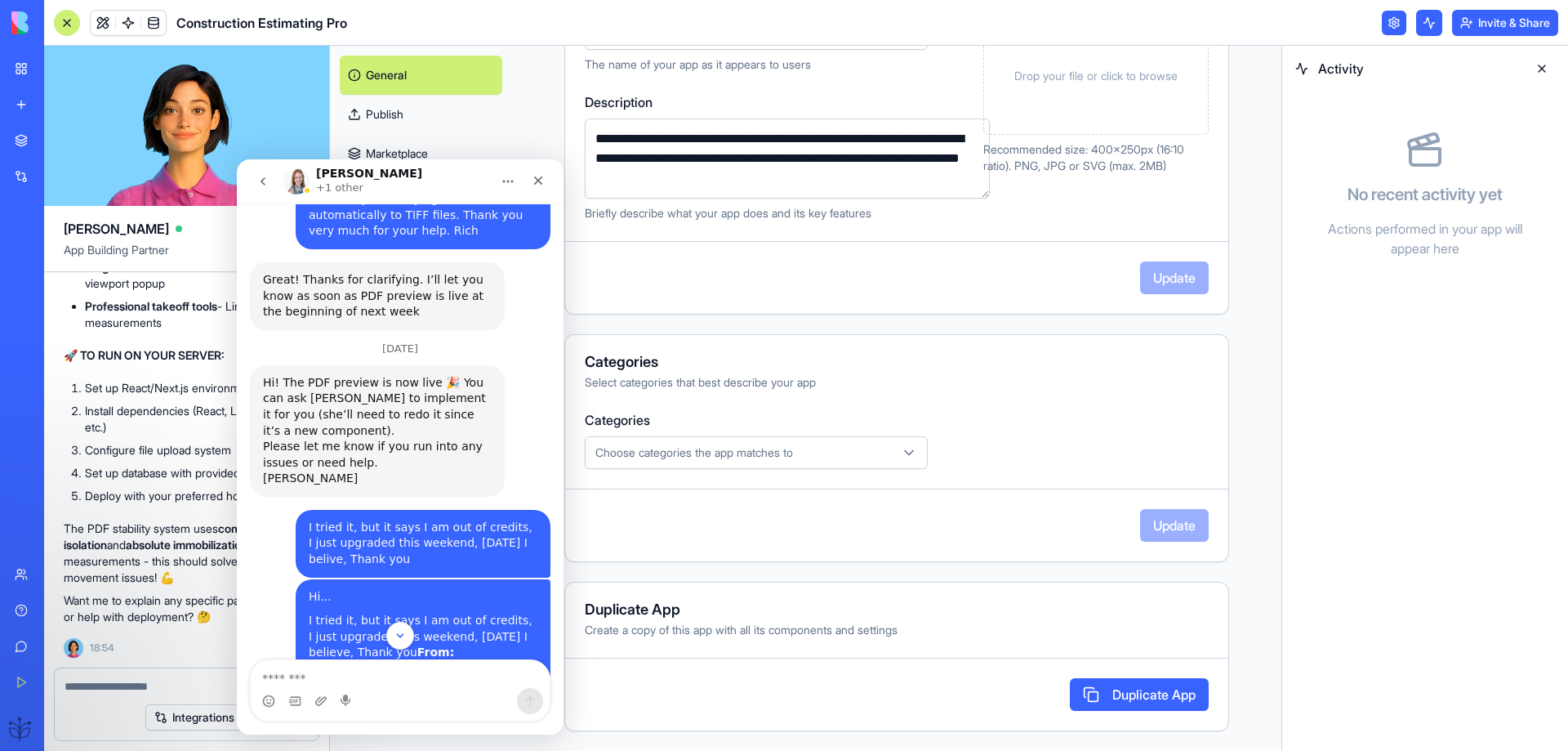
scroll to position [1088, 0]
